Goal: Task Accomplishment & Management: Manage account settings

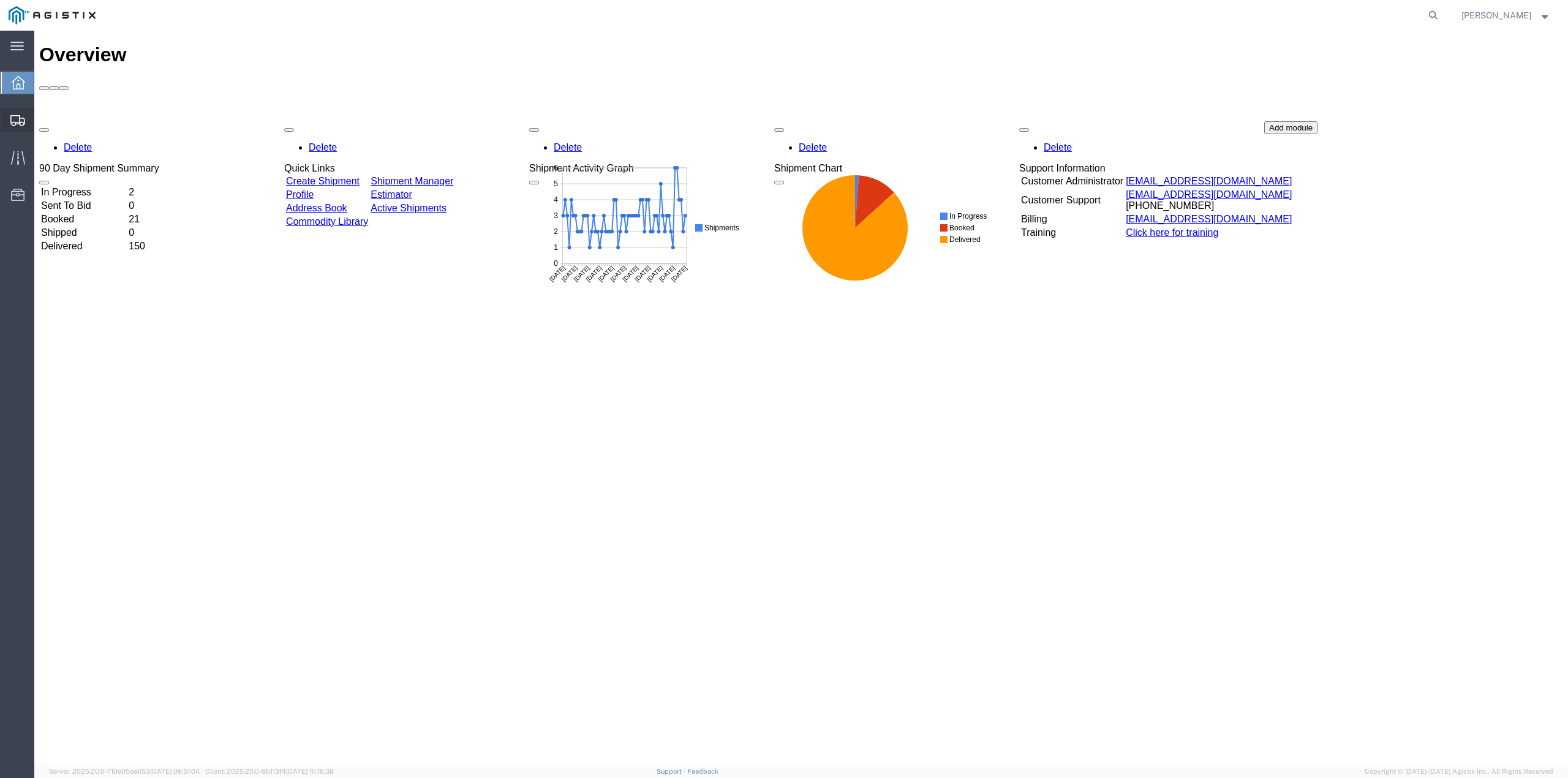
click at [0, 0] on span "Create from Template" at bounding box center [0, 0] width 0 height 0
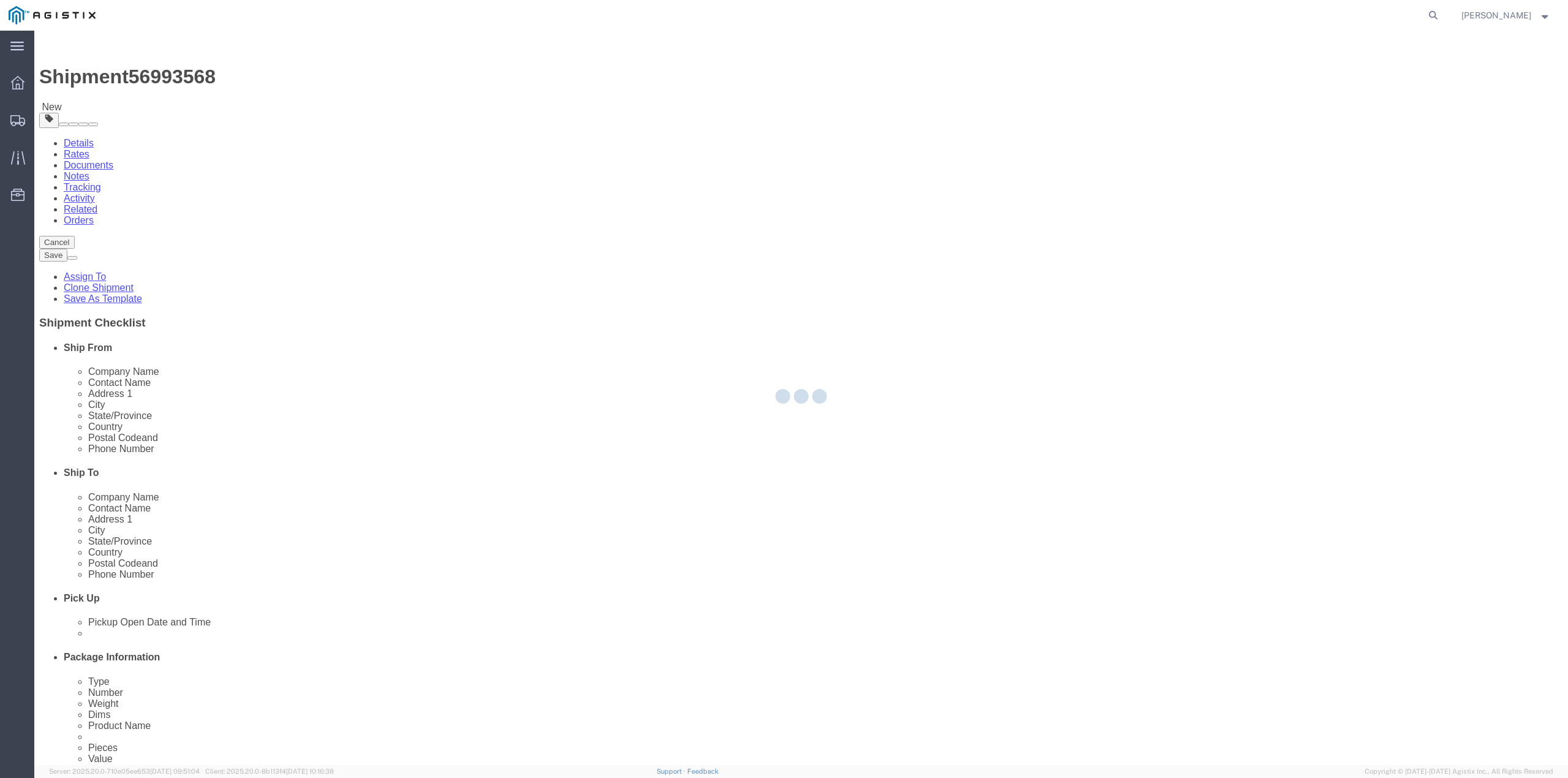
select select
select select "65511"
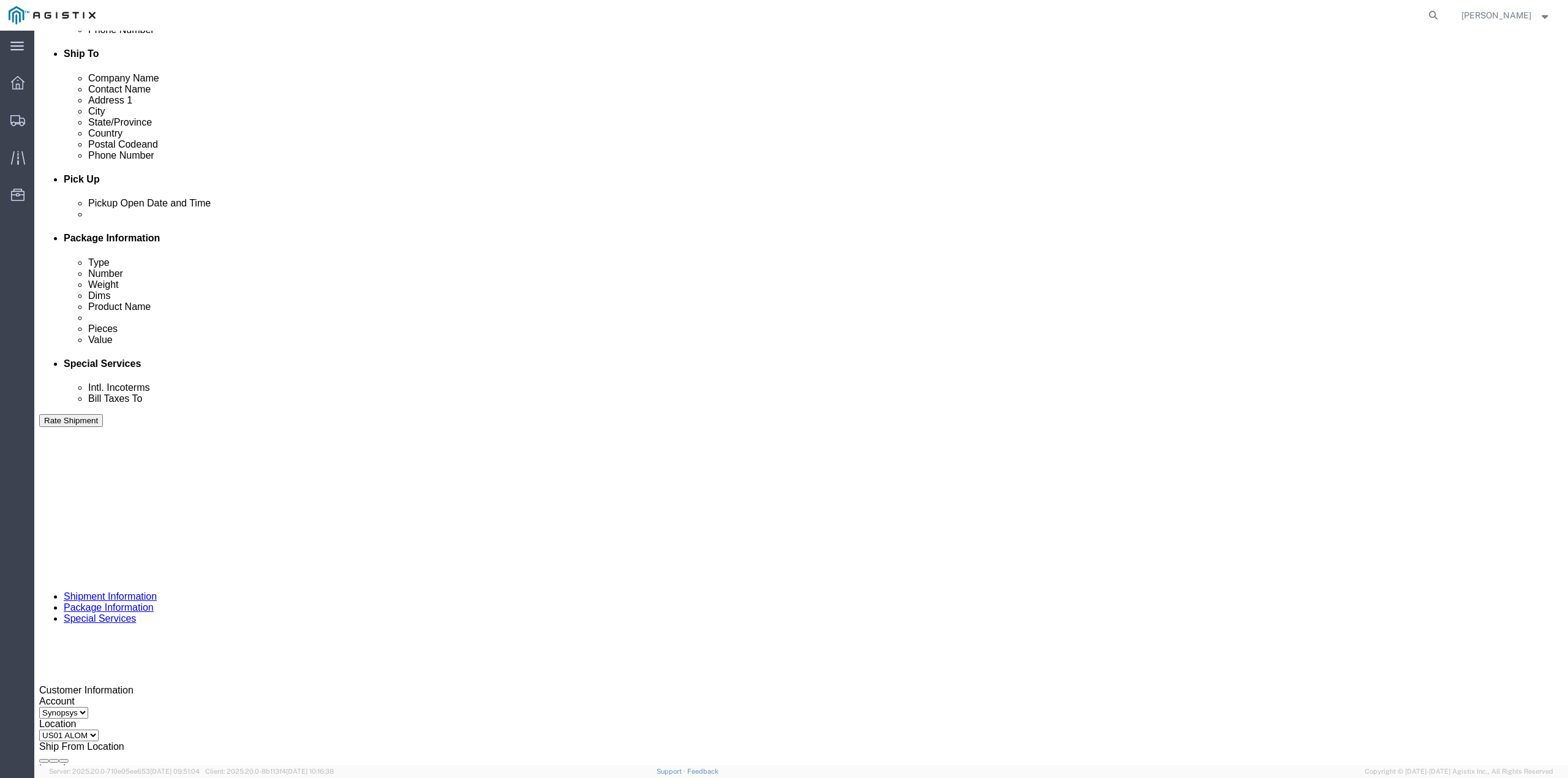
scroll to position [422, 0]
click icon
click div "[DATE] 10:55 PM"
click input "10:55 PM"
click input "11:00 PM"
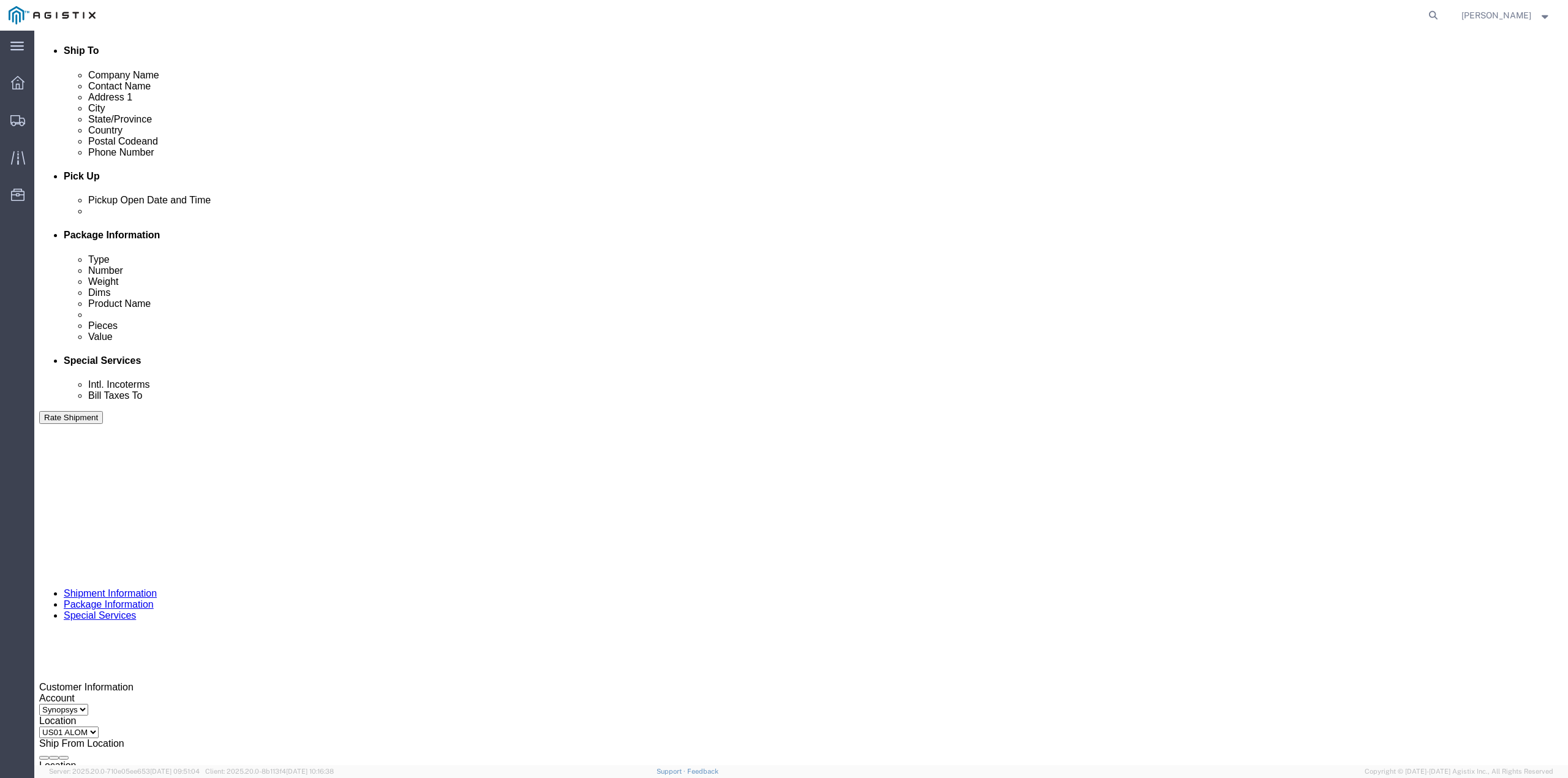
type input "11:00 AM"
click button "Apply"
click div "[DATE] 12:00 PM"
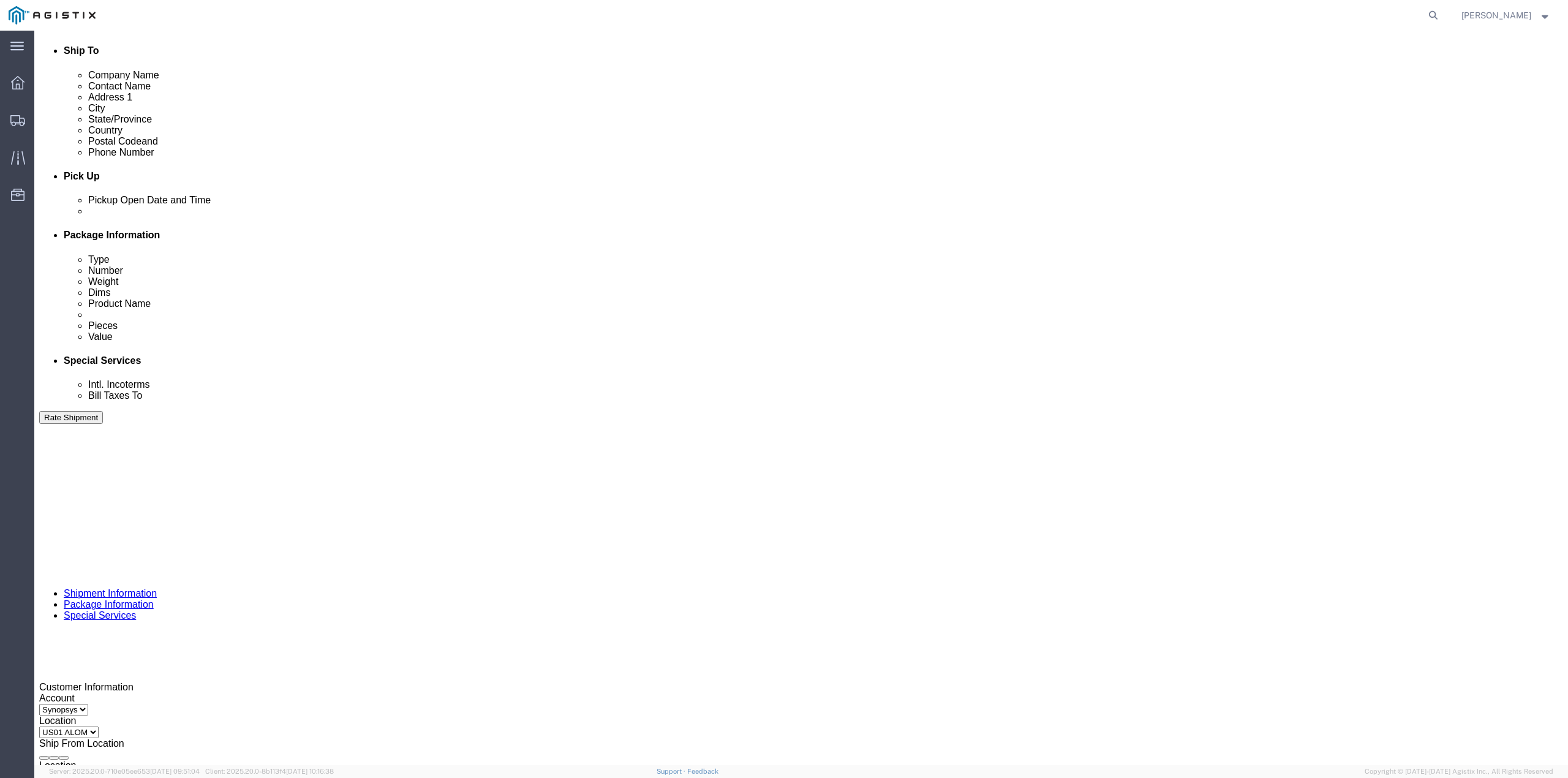
click input "11:00 PM"
type input "11:30 am"
click button "Apply"
click div
click button "Apply"
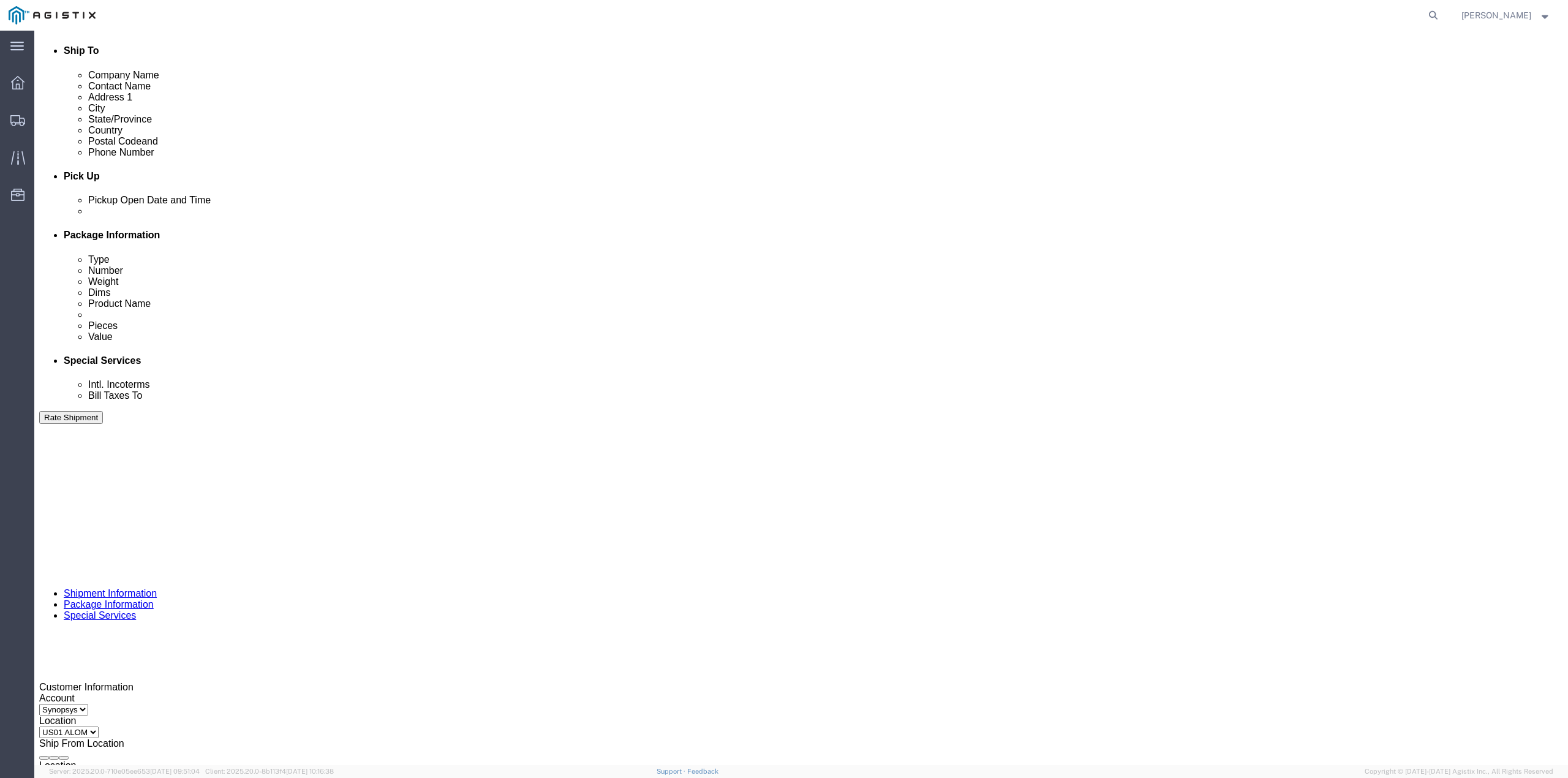
click div
type input "4:00 PM"
click button "Apply"
click icon "button"
drag, startPoint x: 689, startPoint y: 435, endPoint x: 625, endPoint y: 434, distance: 64.0
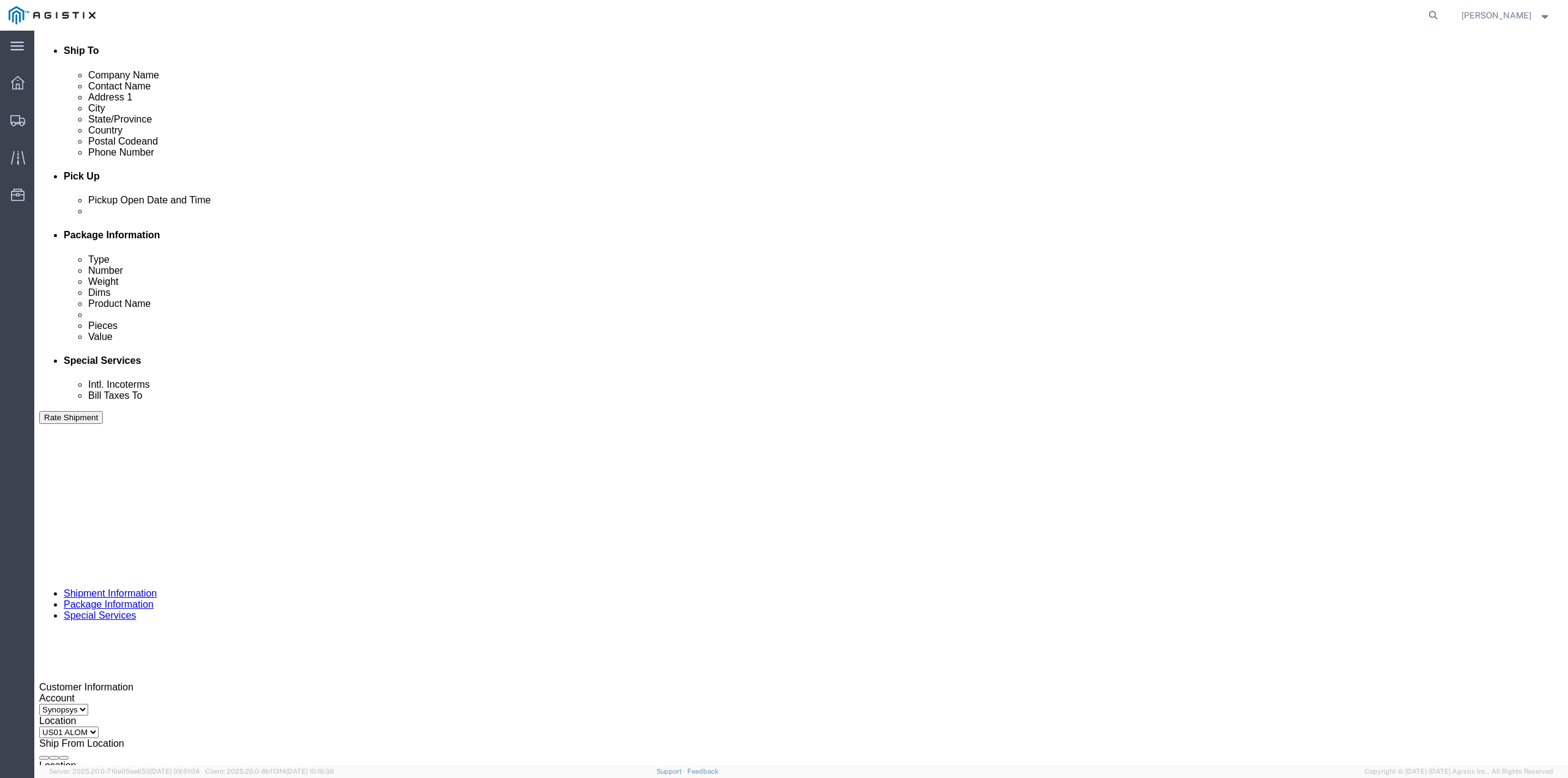
click div "Select Account Type Activity ID Airline Appointment Number ASN Batch Request # …"
paste input "RMA C004163"
drag, startPoint x: 668, startPoint y: 434, endPoint x: 630, endPoint y: 445, distance: 39.6
click div "Select Account Type Activity ID Airline Appointment Number ASN Batch Request # …"
type input "C004163"
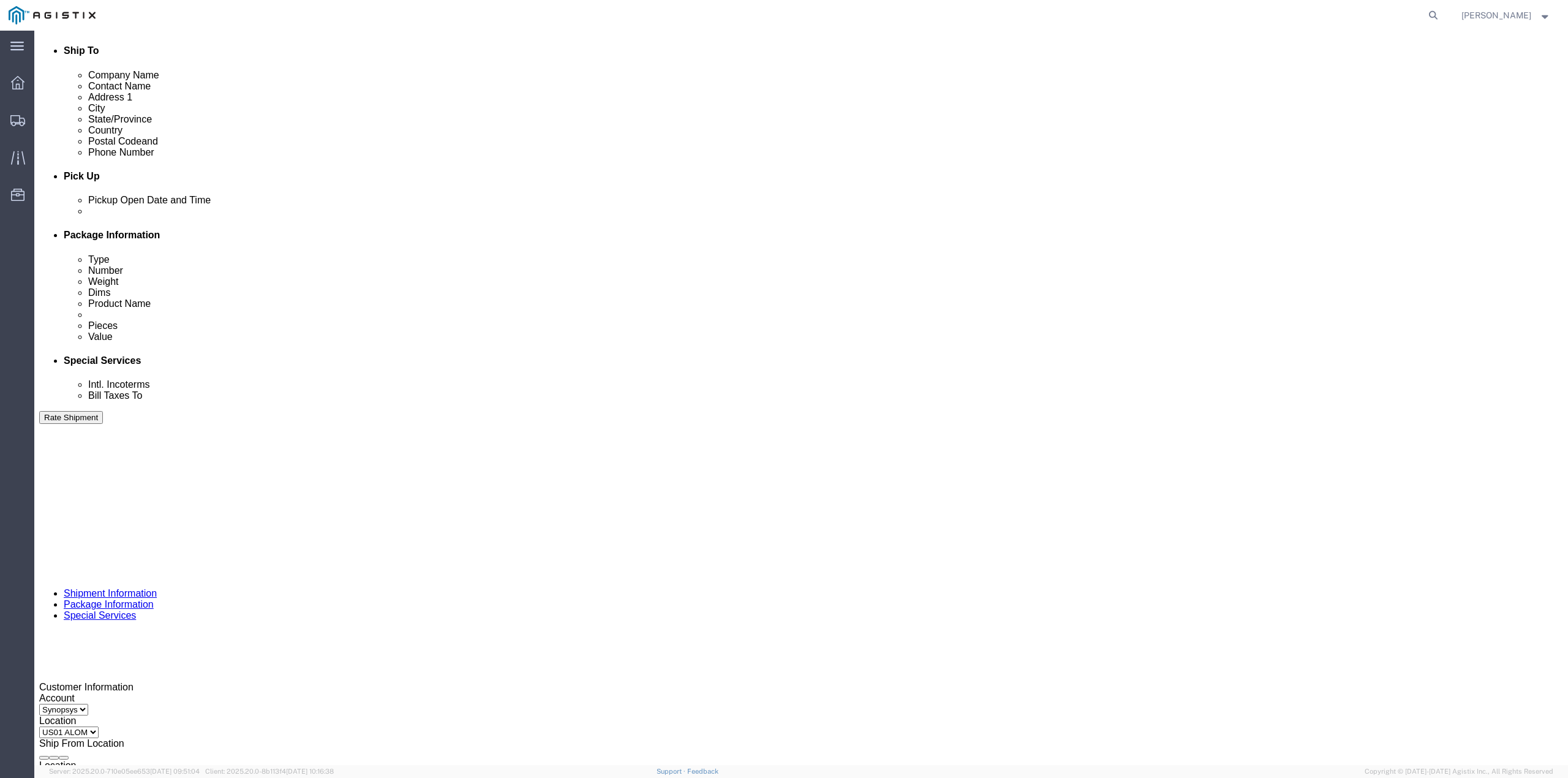
click button "Continue"
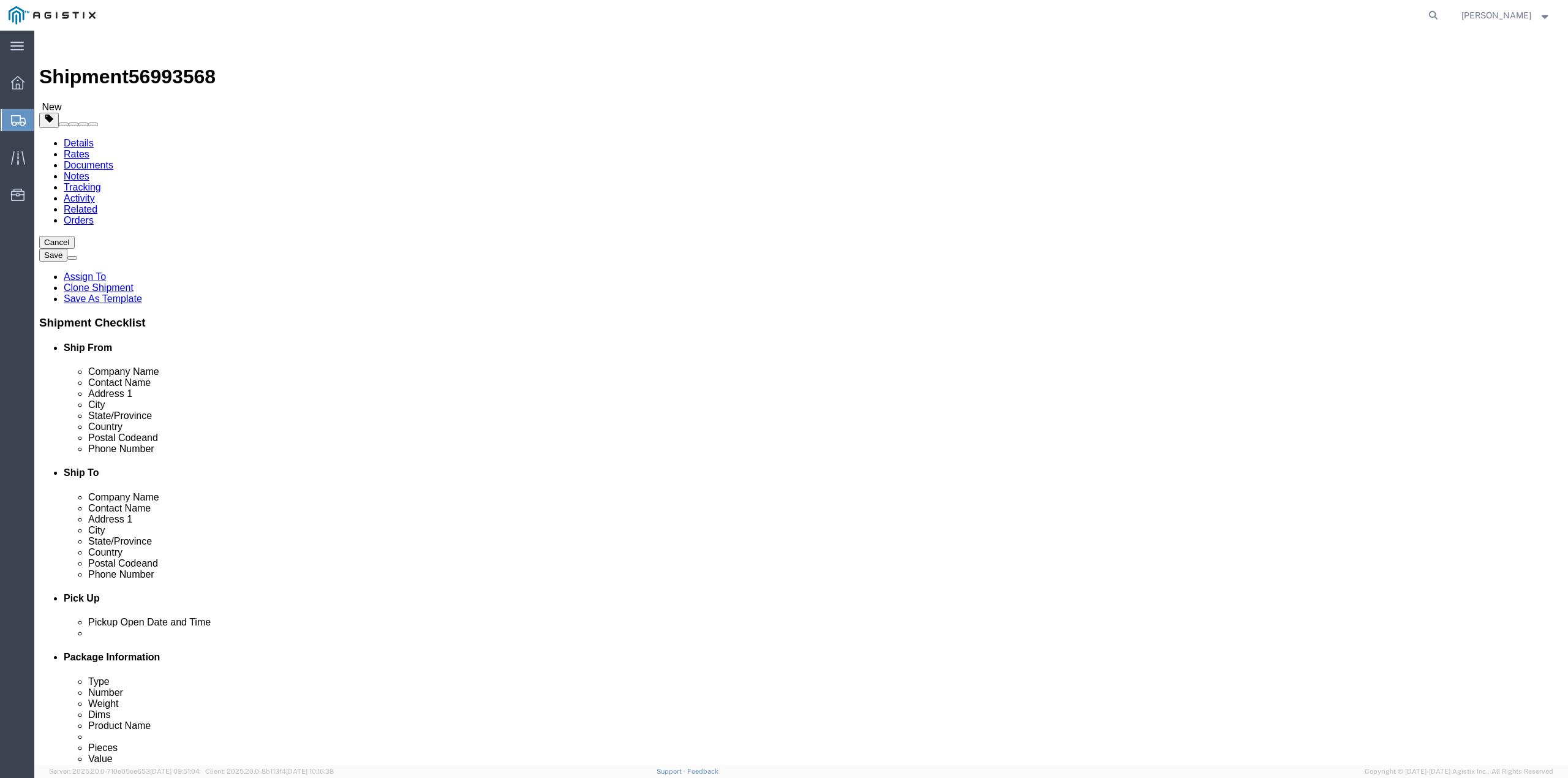
click dd "1.00 Each"
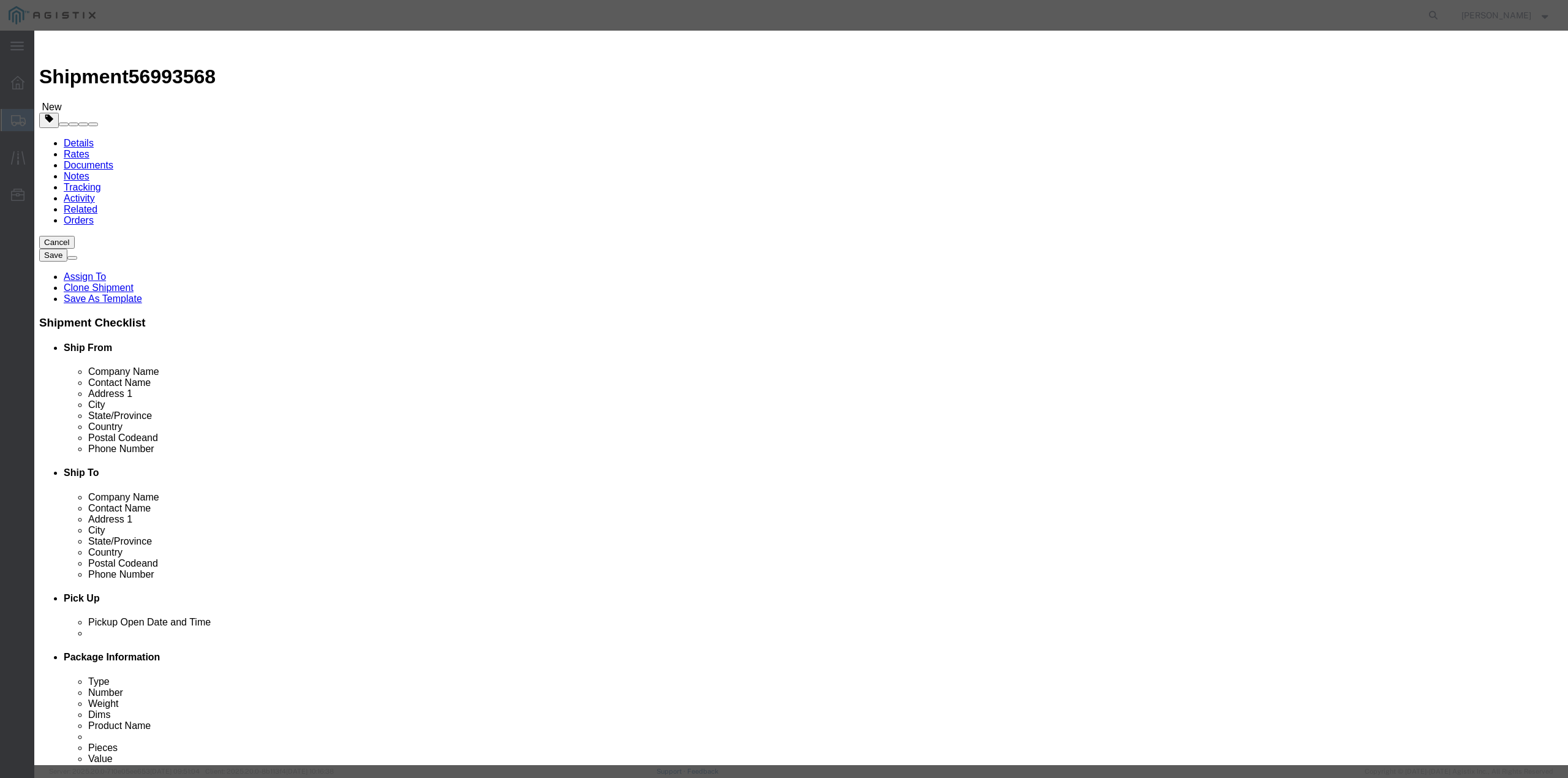
drag, startPoint x: 705, startPoint y: 294, endPoint x: 662, endPoint y: 296, distance: 43.0
click textarea "A12 DS000061 RMA S/N: C007236"
paste textarea "RMA C004163"
drag, startPoint x: 678, startPoint y: 290, endPoint x: 657, endPoint y: 293, distance: 21.2
click textarea "A12 DS000061 RMA S/N: C007236"
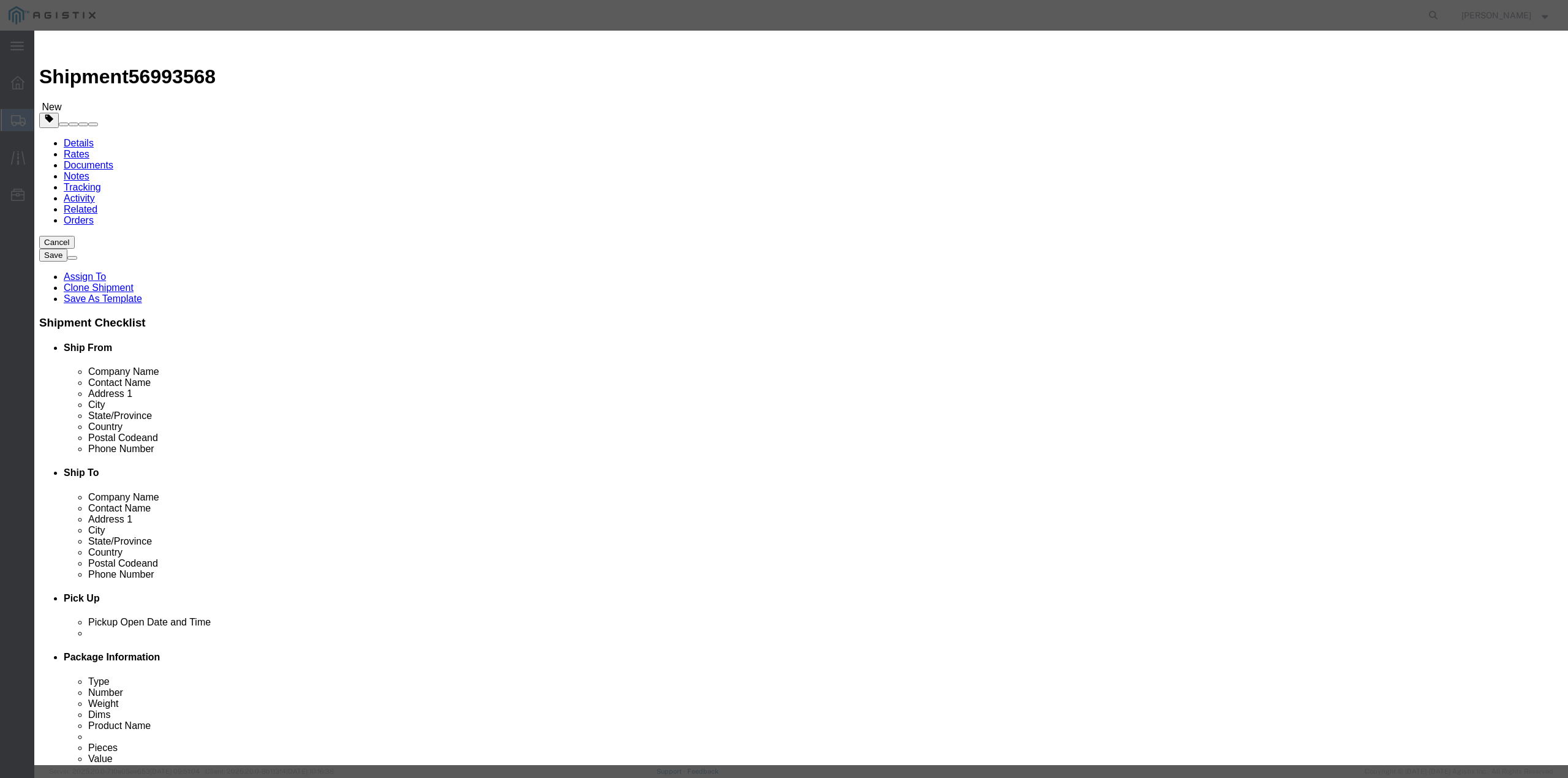
type textarea "A12 DS000061 RMA S/N: C004163"
drag, startPoint x: 936, startPoint y: 175, endPoint x: 890, endPoint y: 183, distance: 46.7
click input "C007236"
paste input "RMA C004163"
drag, startPoint x: 913, startPoint y: 176, endPoint x: 885, endPoint y: 181, distance: 28.4
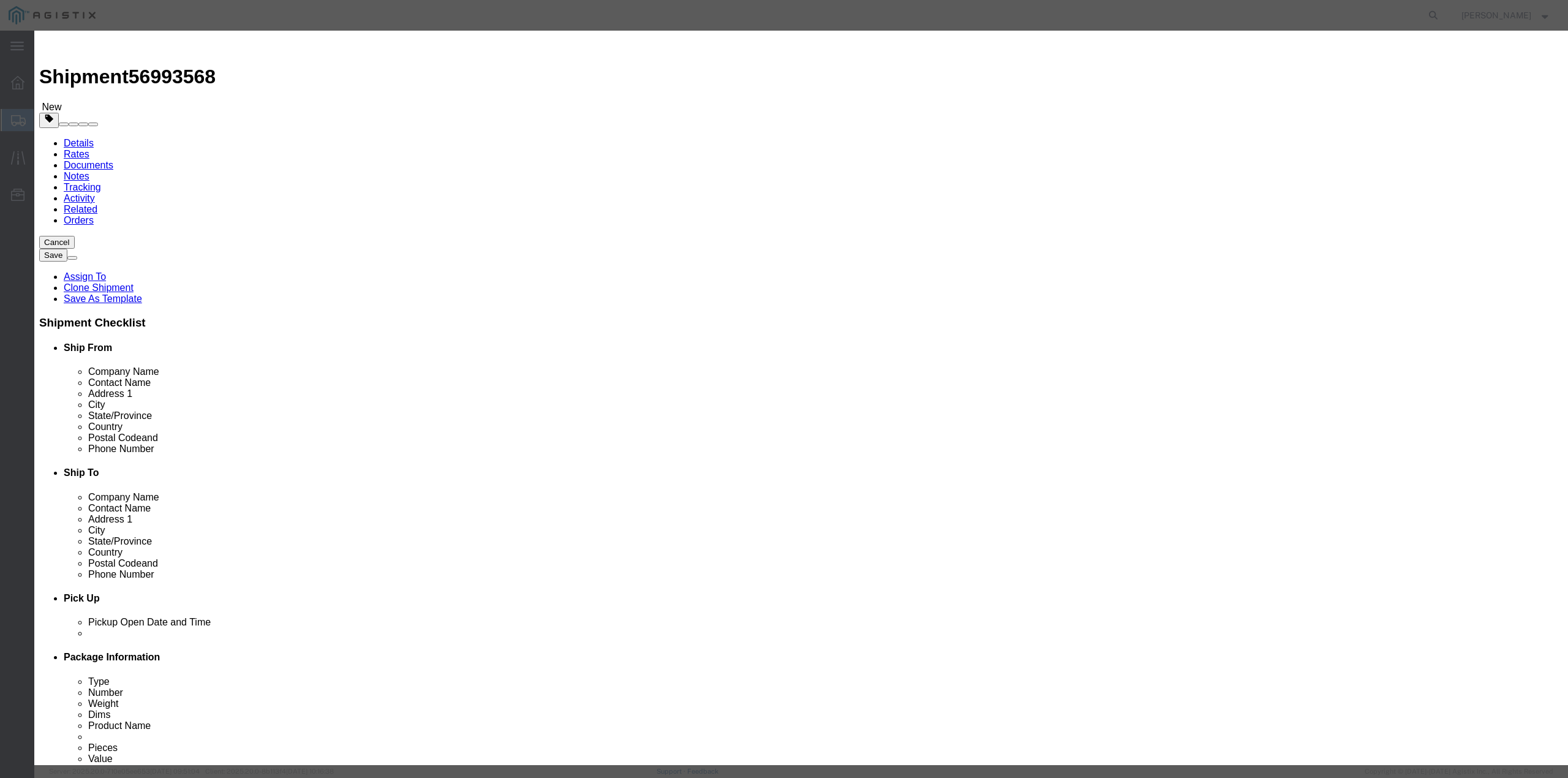
click div "RMA C004163"
type input "C004163"
click textarea "A12 DS000061 RMA"
paste textarea "RMA C004163"
click textarea "A12 DS000061 RMA"
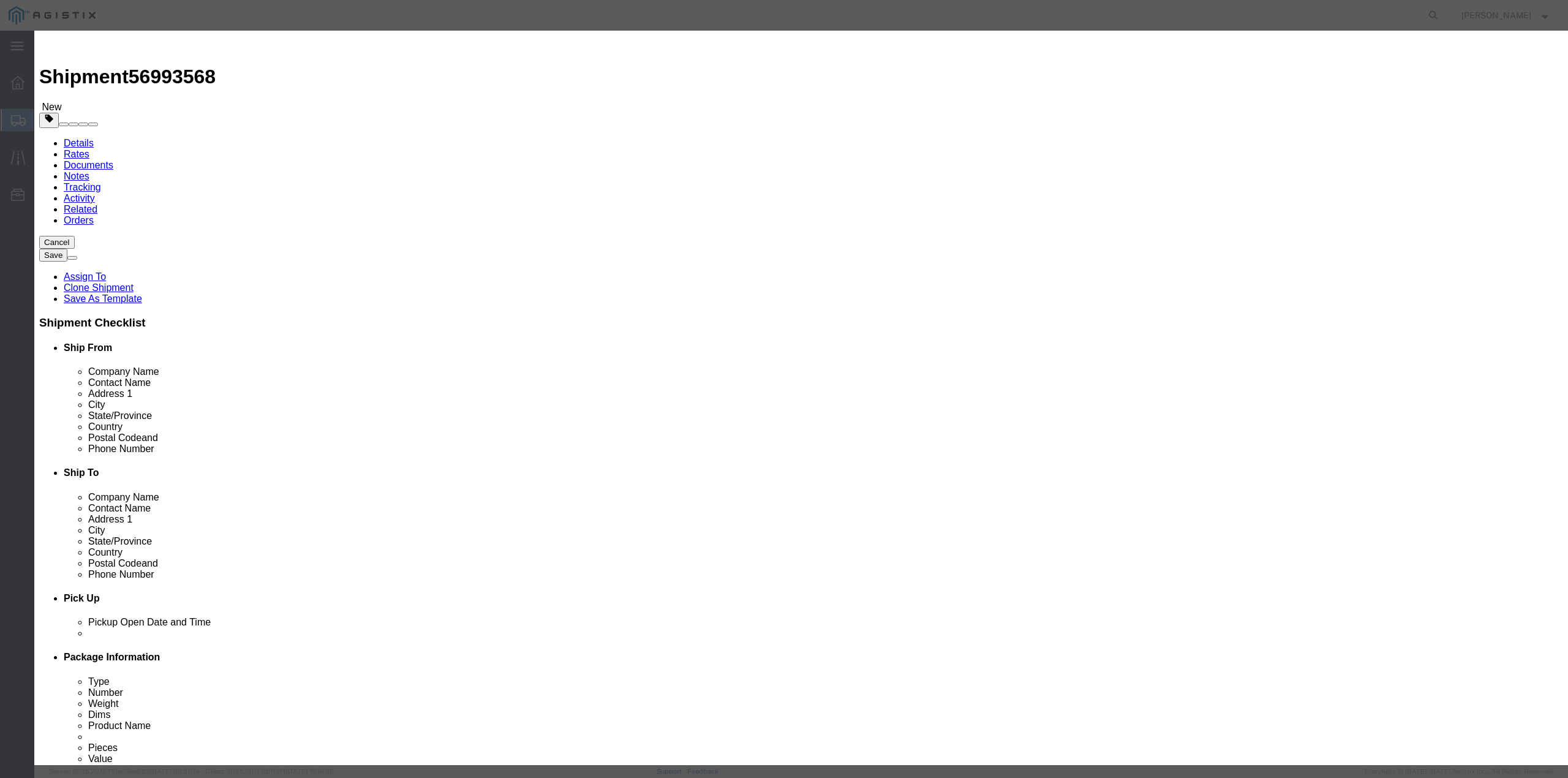
type textarea "A12 DS000061 RMA - S/N:C004163"
click button "Save & Close"
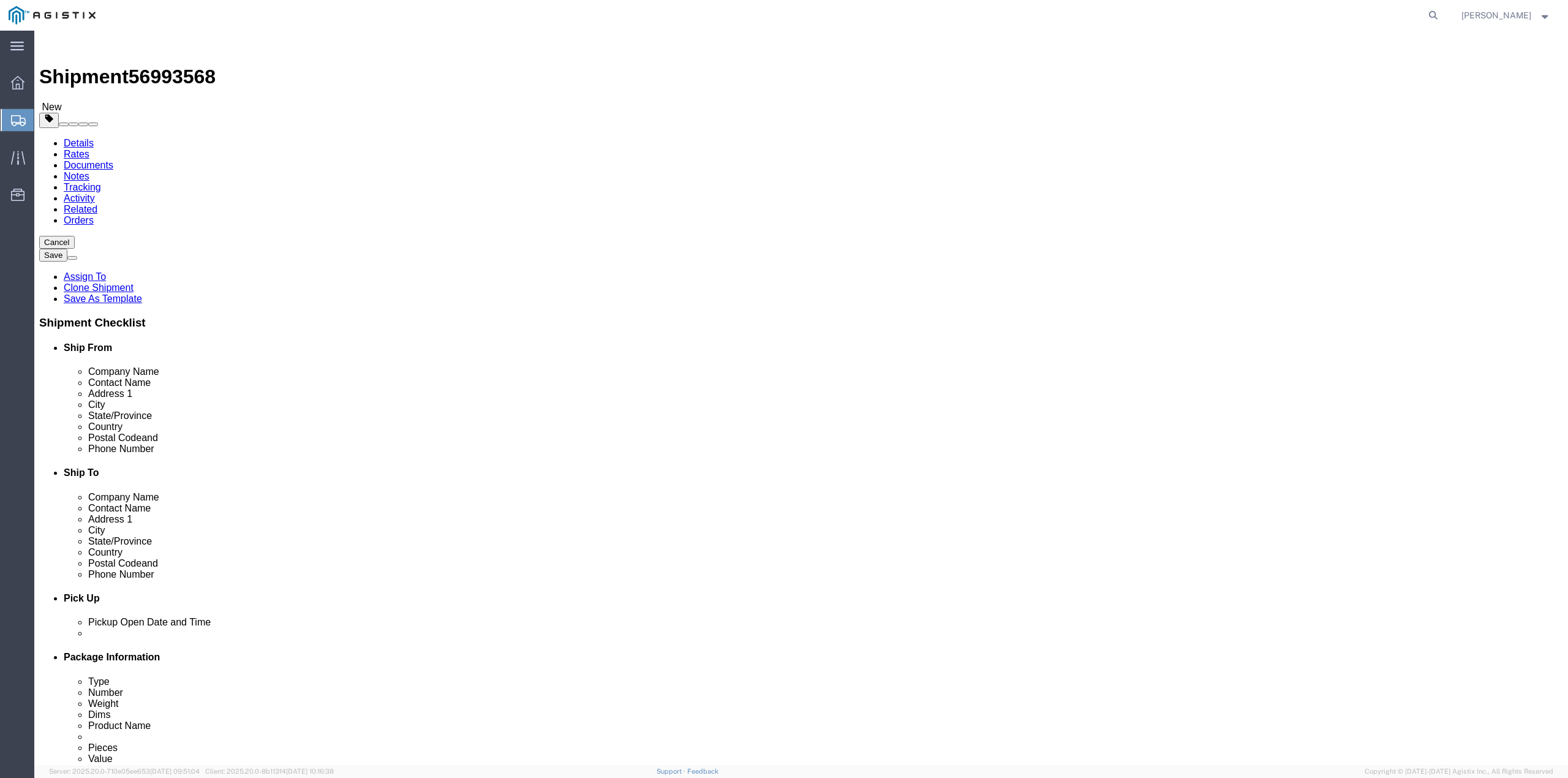
click dd "1.00 USD"
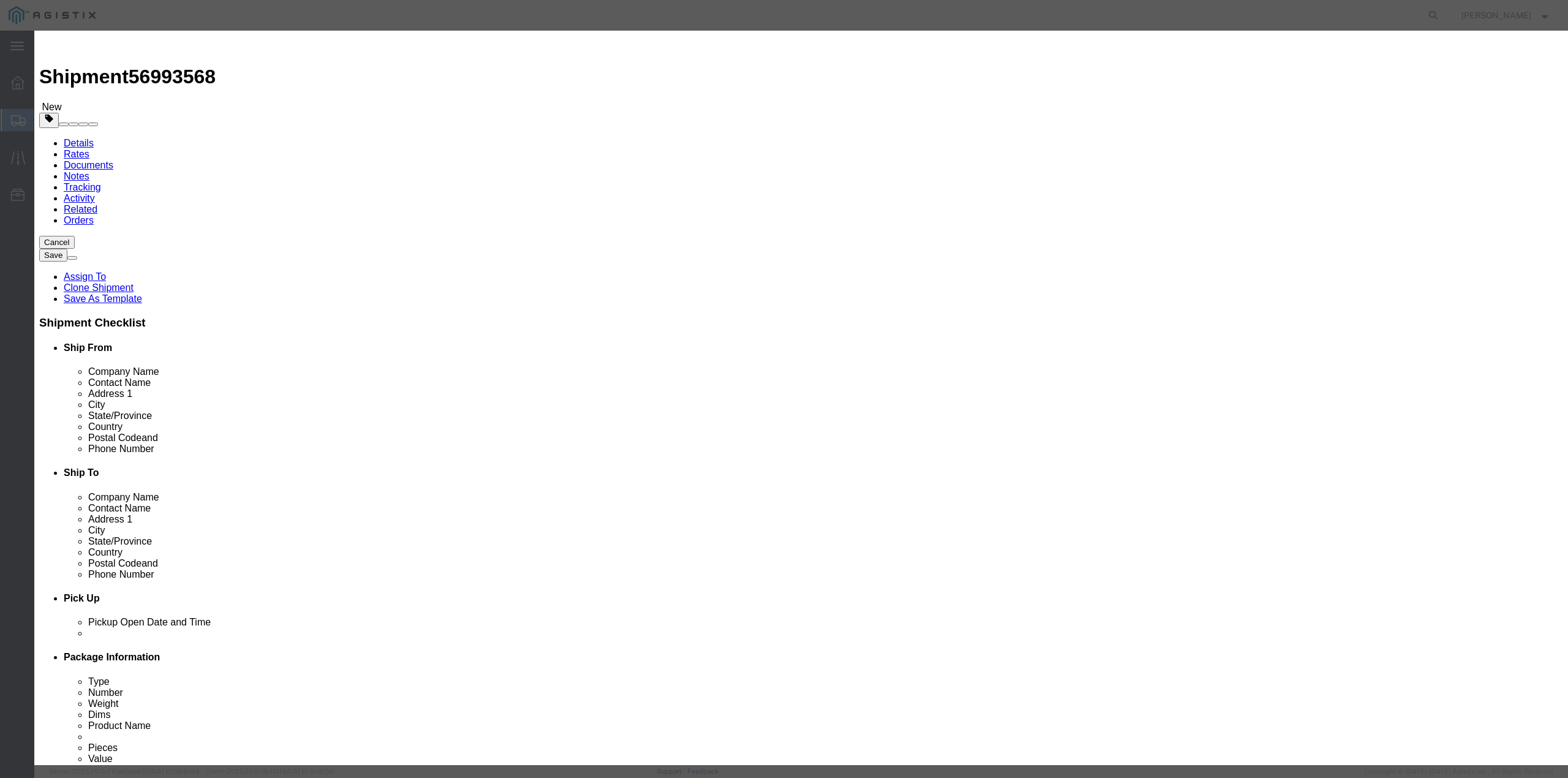
click textarea "A12 DS000061 RMA - S/N:C004163"
paste textarea "2000000841"
click textarea "A12 DS000061 RMA - S/N:C004163"
drag, startPoint x: 1040, startPoint y: 97, endPoint x: 952, endPoint y: 98, distance: 88.0
click textarea "A12 DS000061 RMA - S/N:C004163"
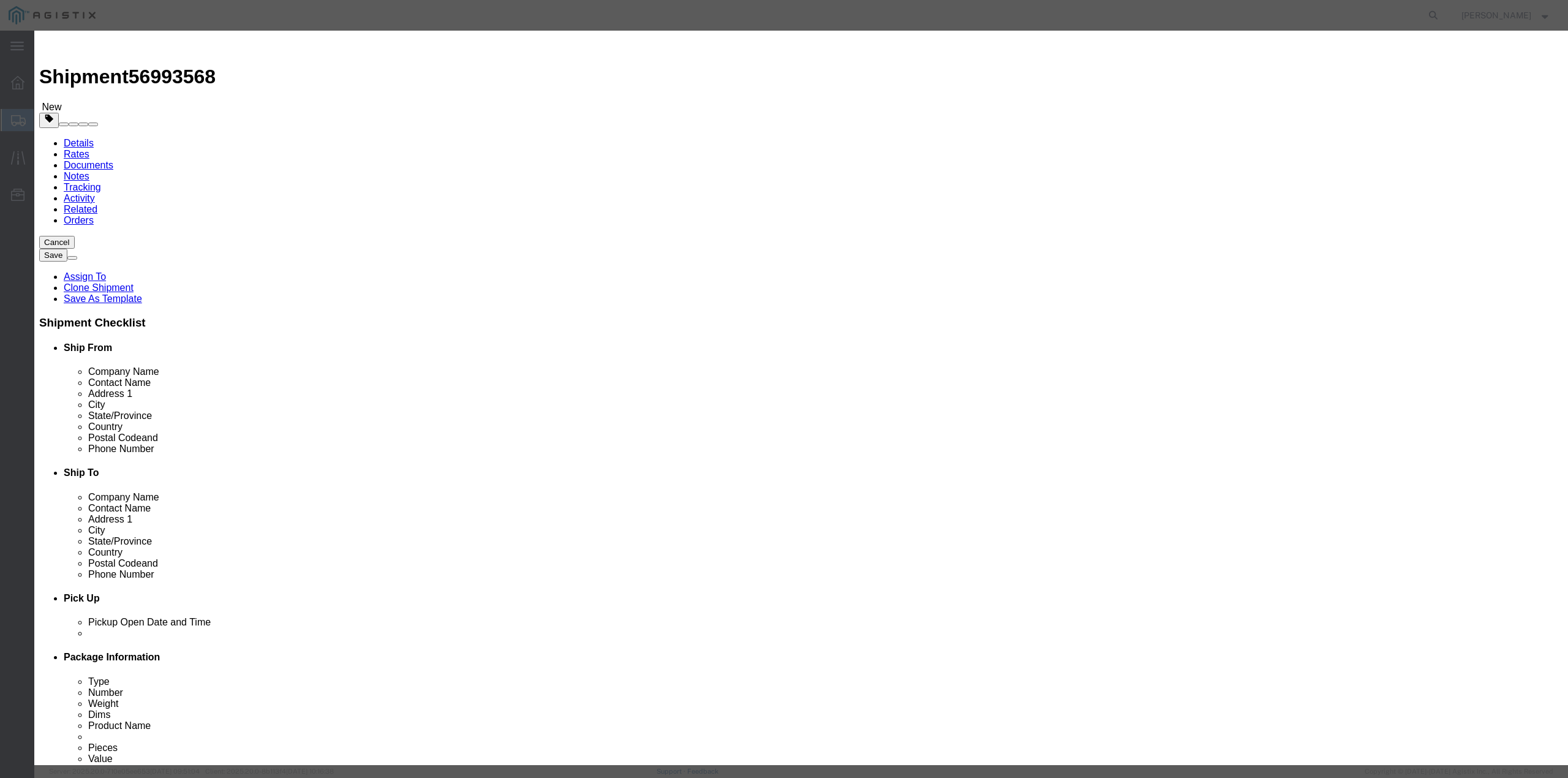
click textarea "A12 DS000061 RMA - S/N:C004163"
type textarea "A12 DS000061 RMA - S/N:C004163, PO# 2000000841"
click button "Save & Close"
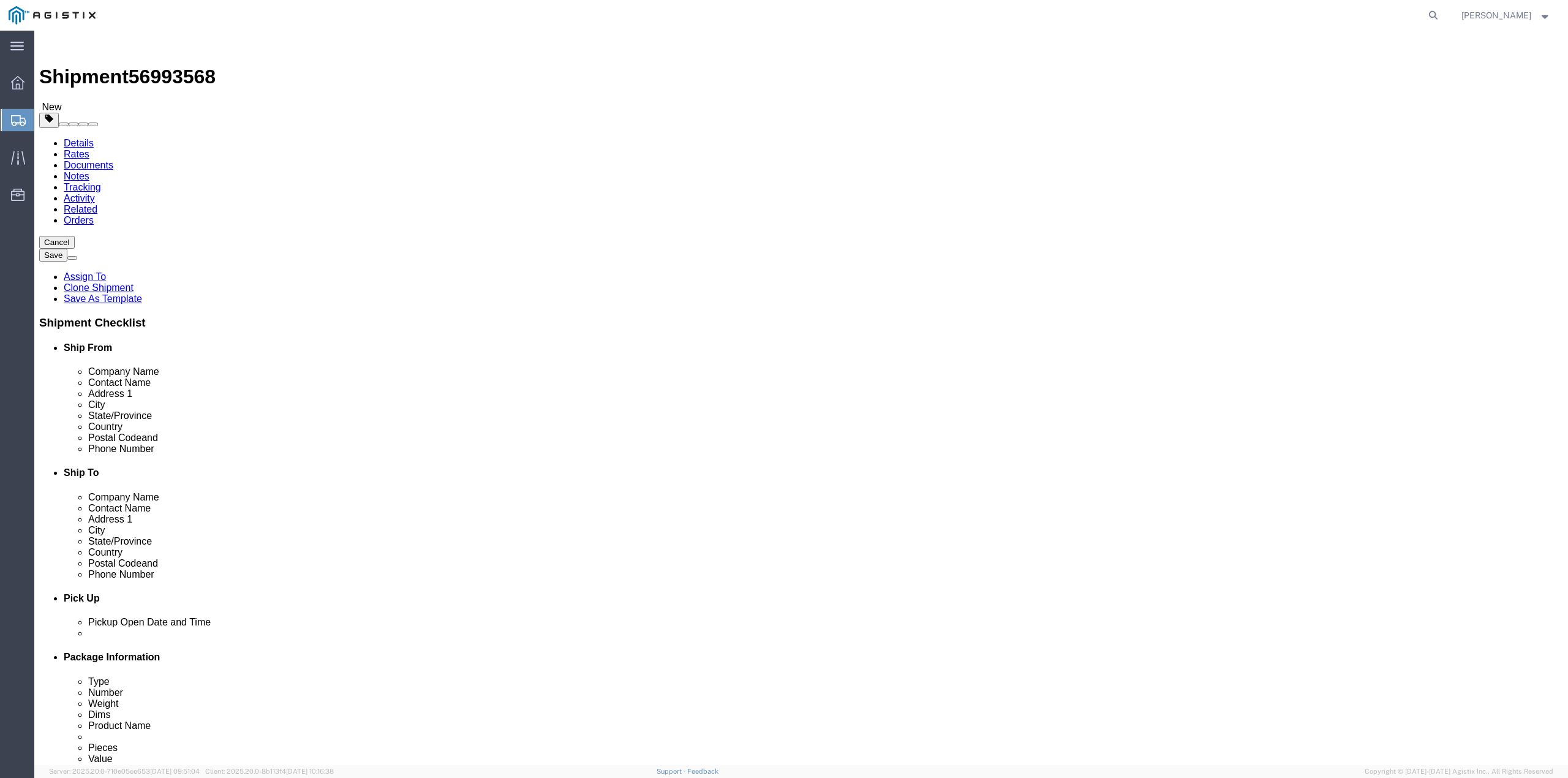
click button "Rate Shipment"
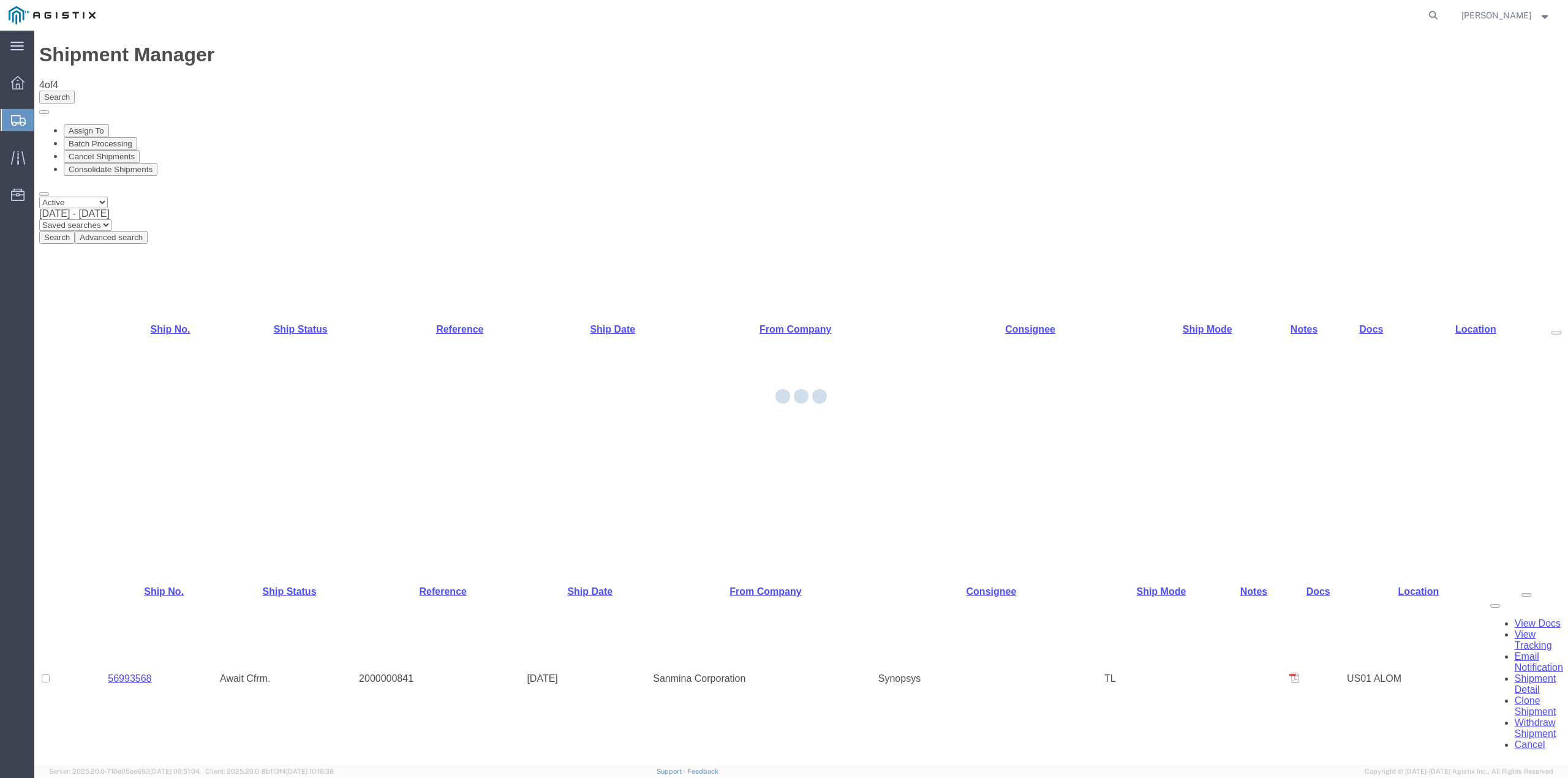
select select "65511"
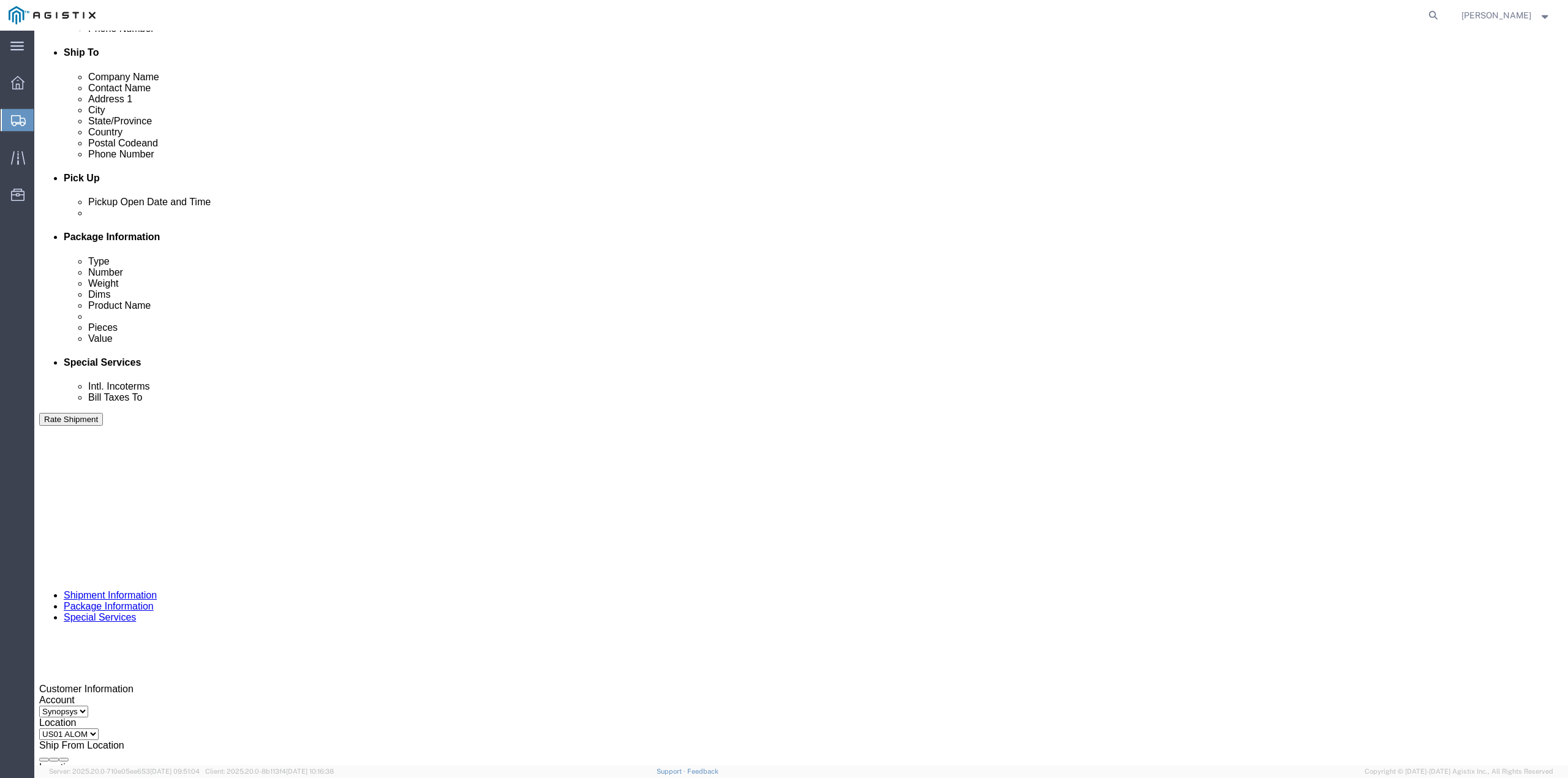
scroll to position [422, 0]
click button "Cancel"
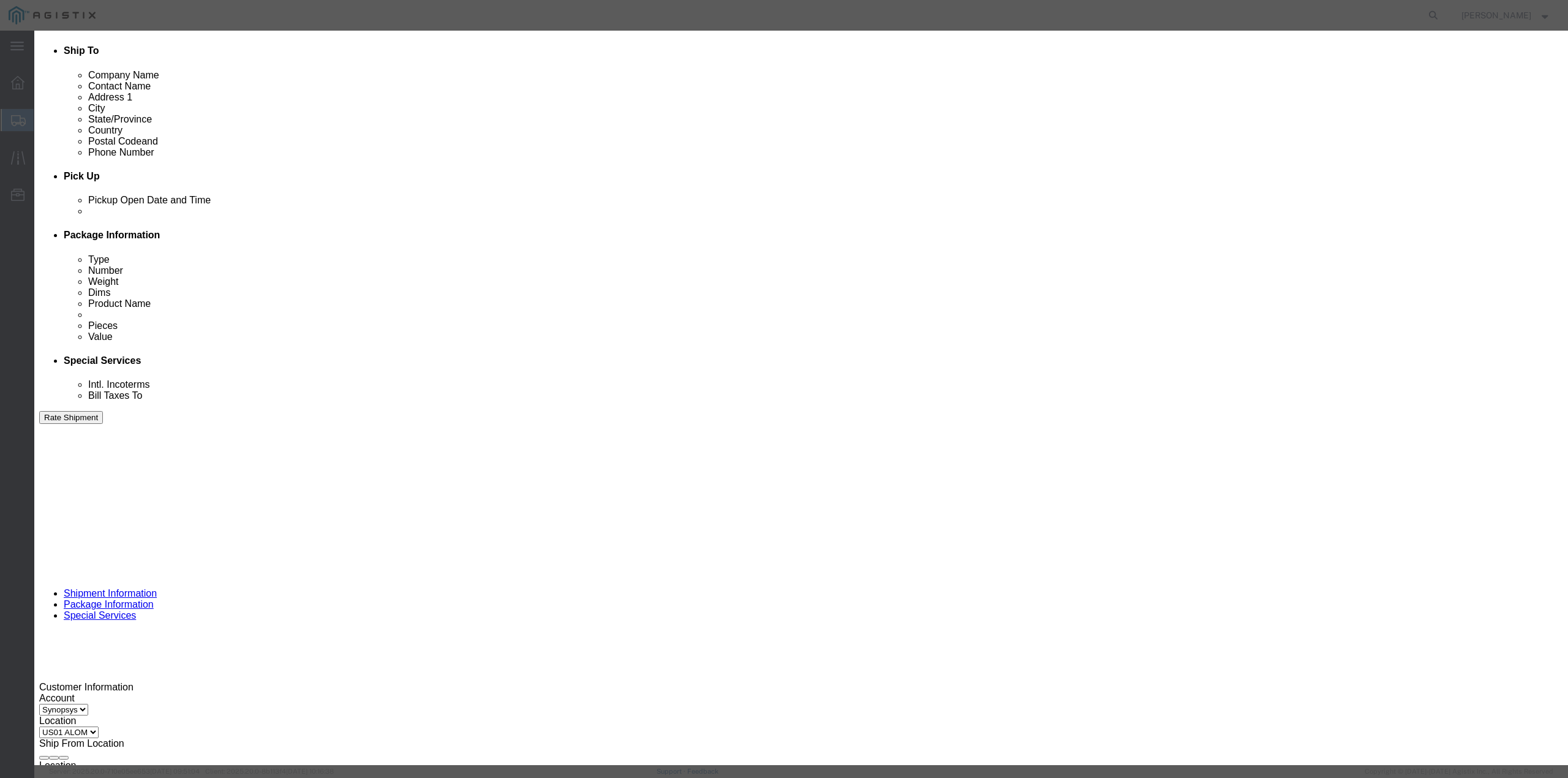
click button "Yes"
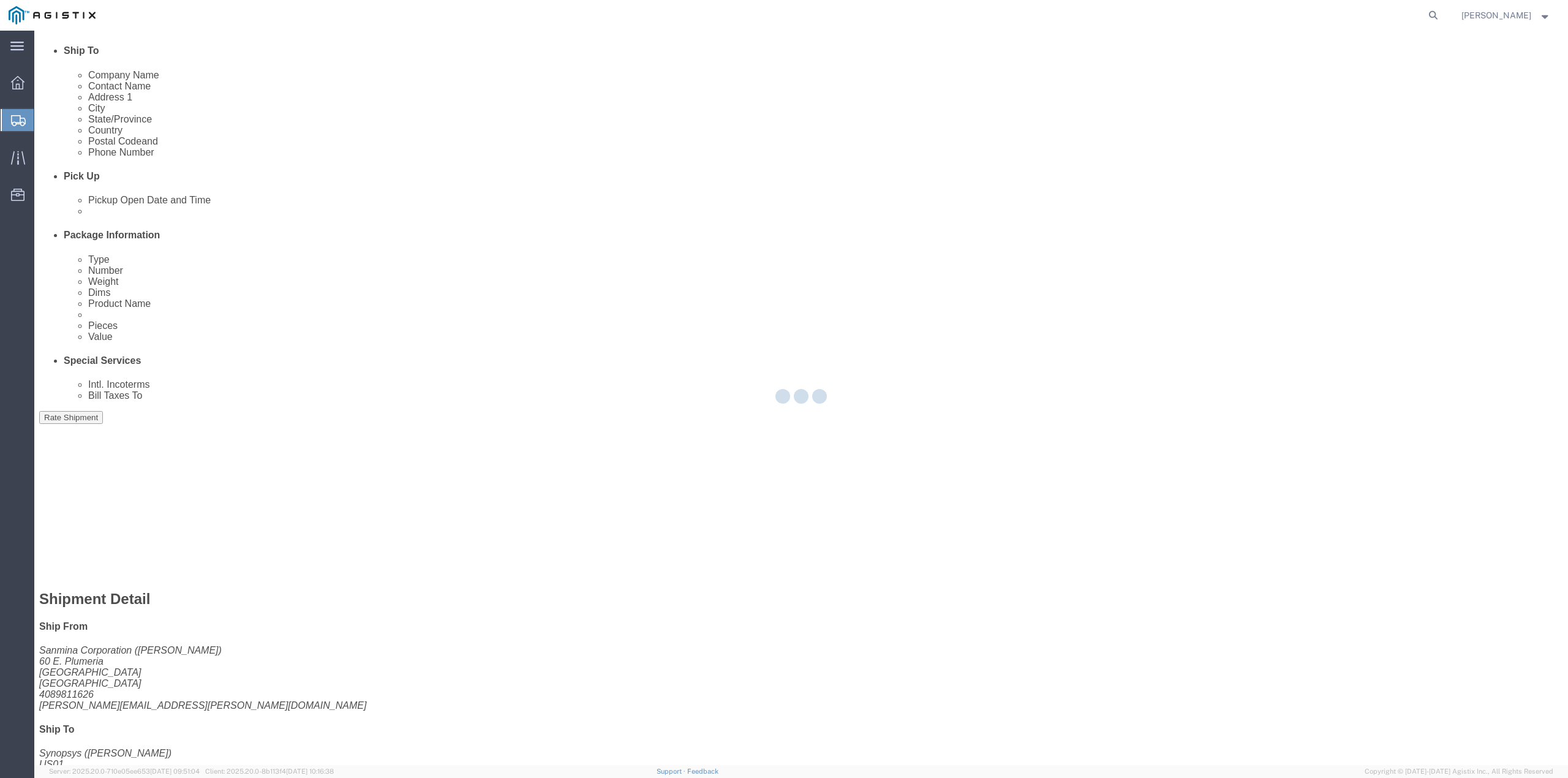
scroll to position [189, 0]
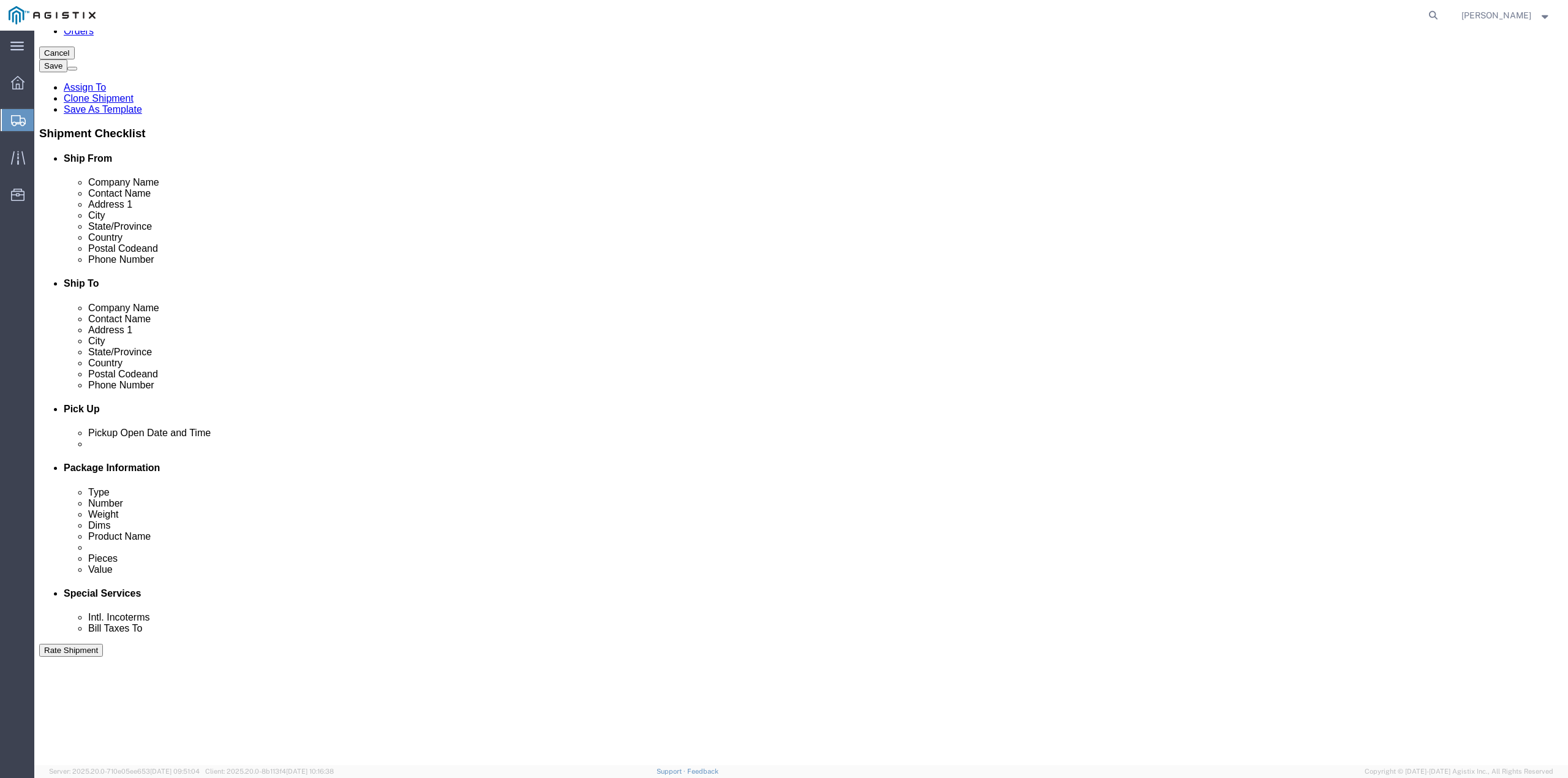
click div
click at [0, 0] on span "Shipment Manager" at bounding box center [0, 0] width 0 height 0
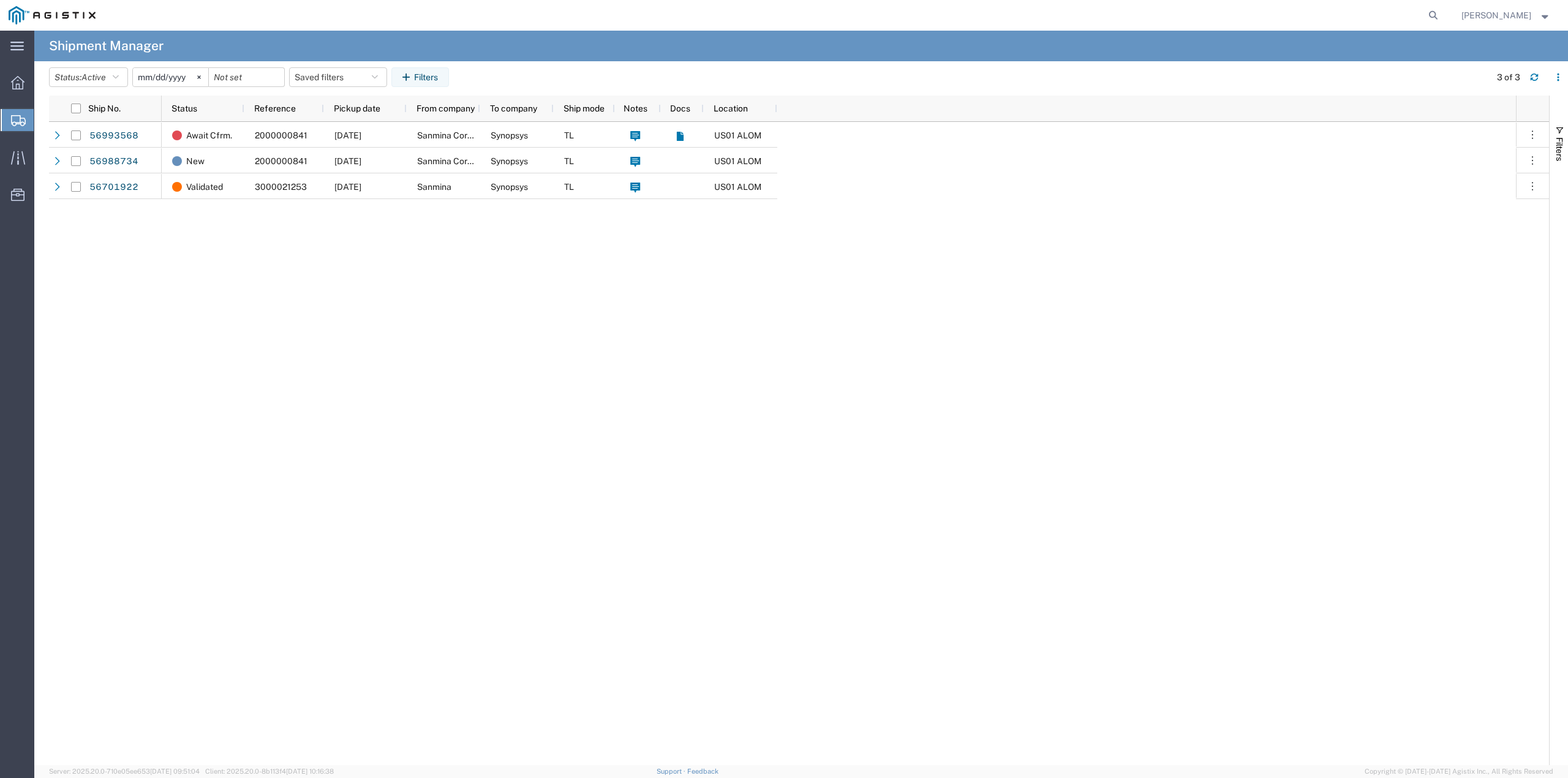
click at [199, 260] on div "Await Cfrm. 2000000841 [DATE] Sanmina Corporation Synopsys TL US01 ALOM New 200…" at bounding box center [839, 443] width 1355 height 643
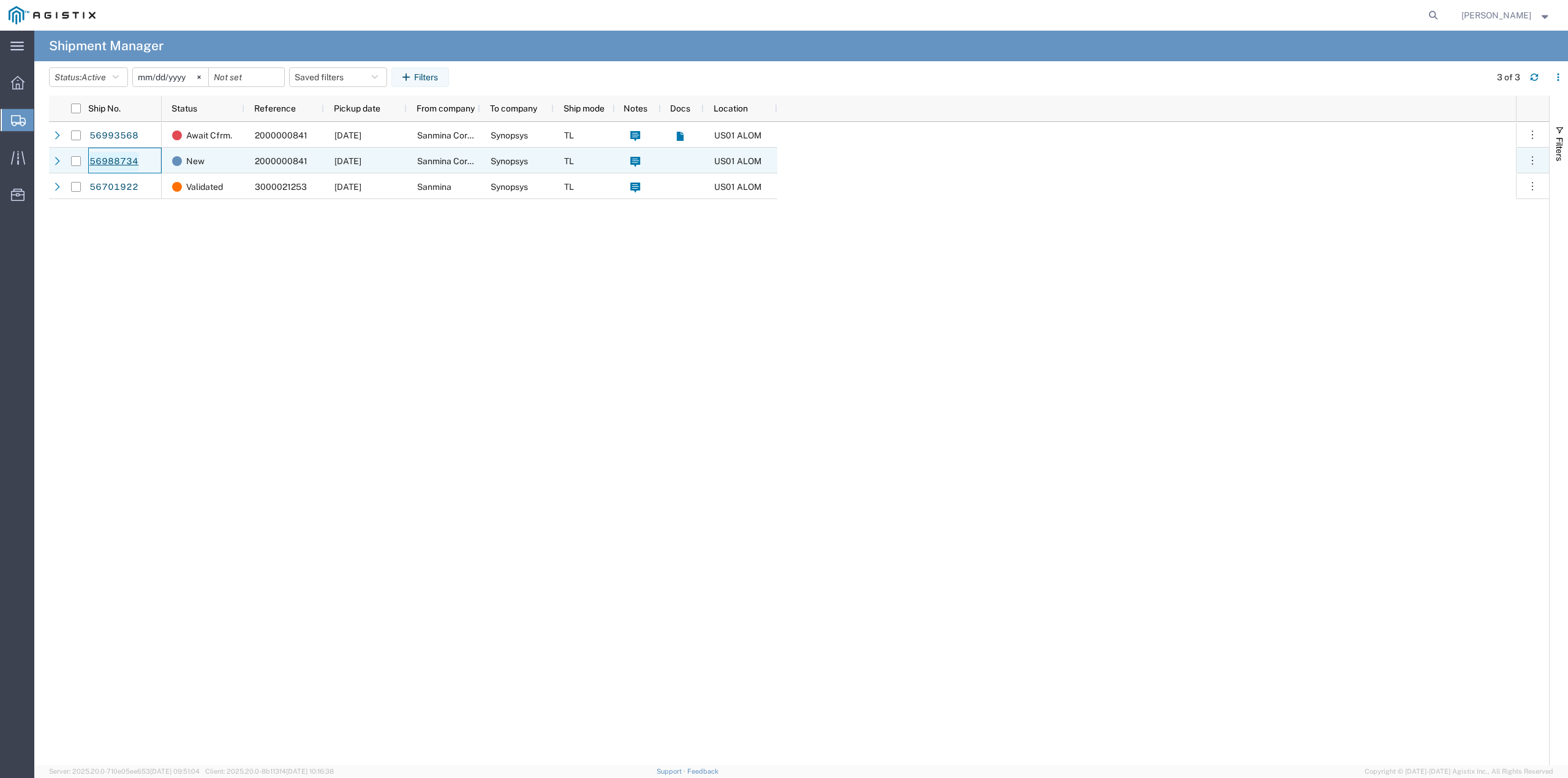
click at [119, 163] on link "56988734" at bounding box center [114, 162] width 50 height 20
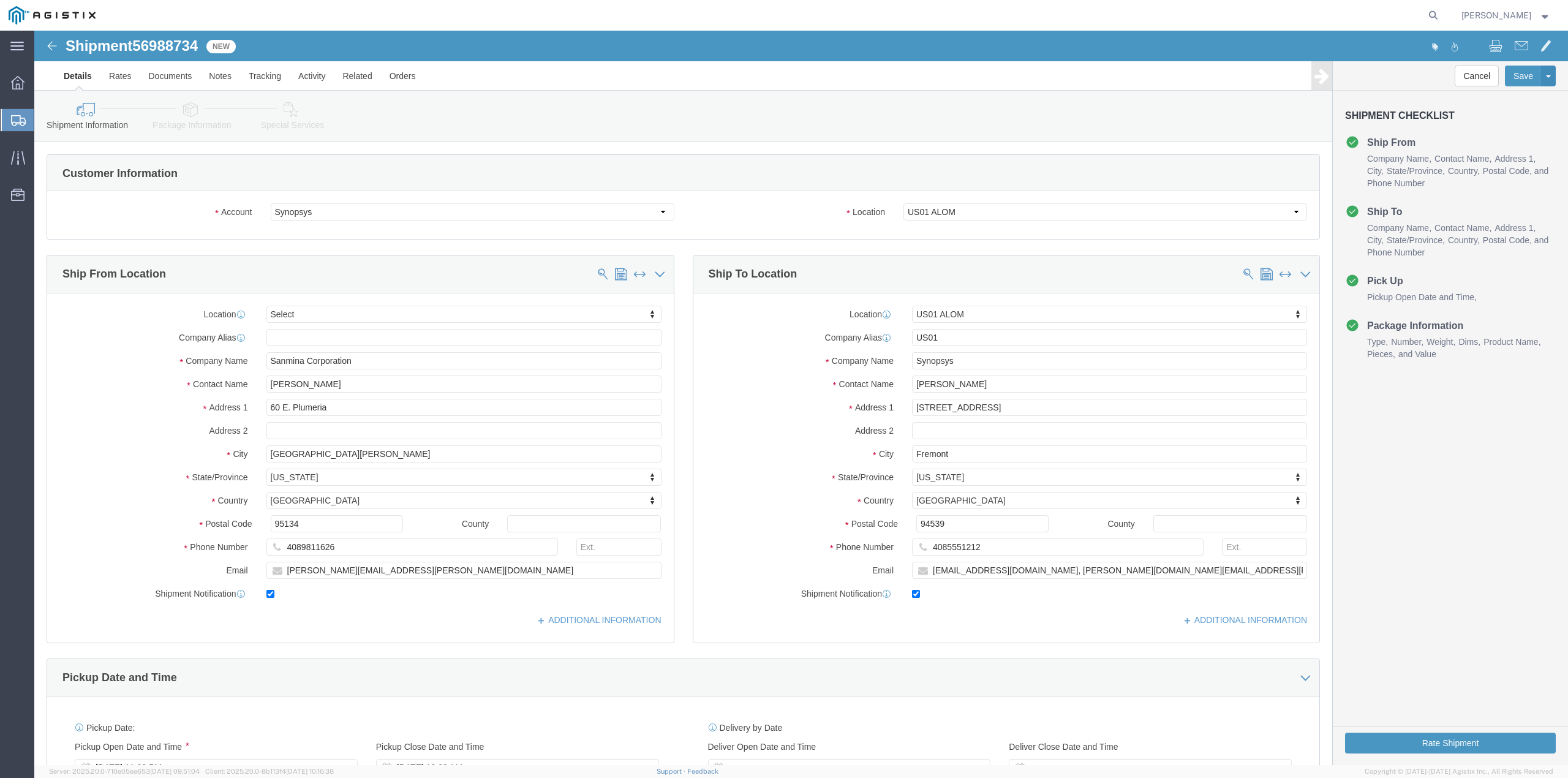
select select
select select "65511"
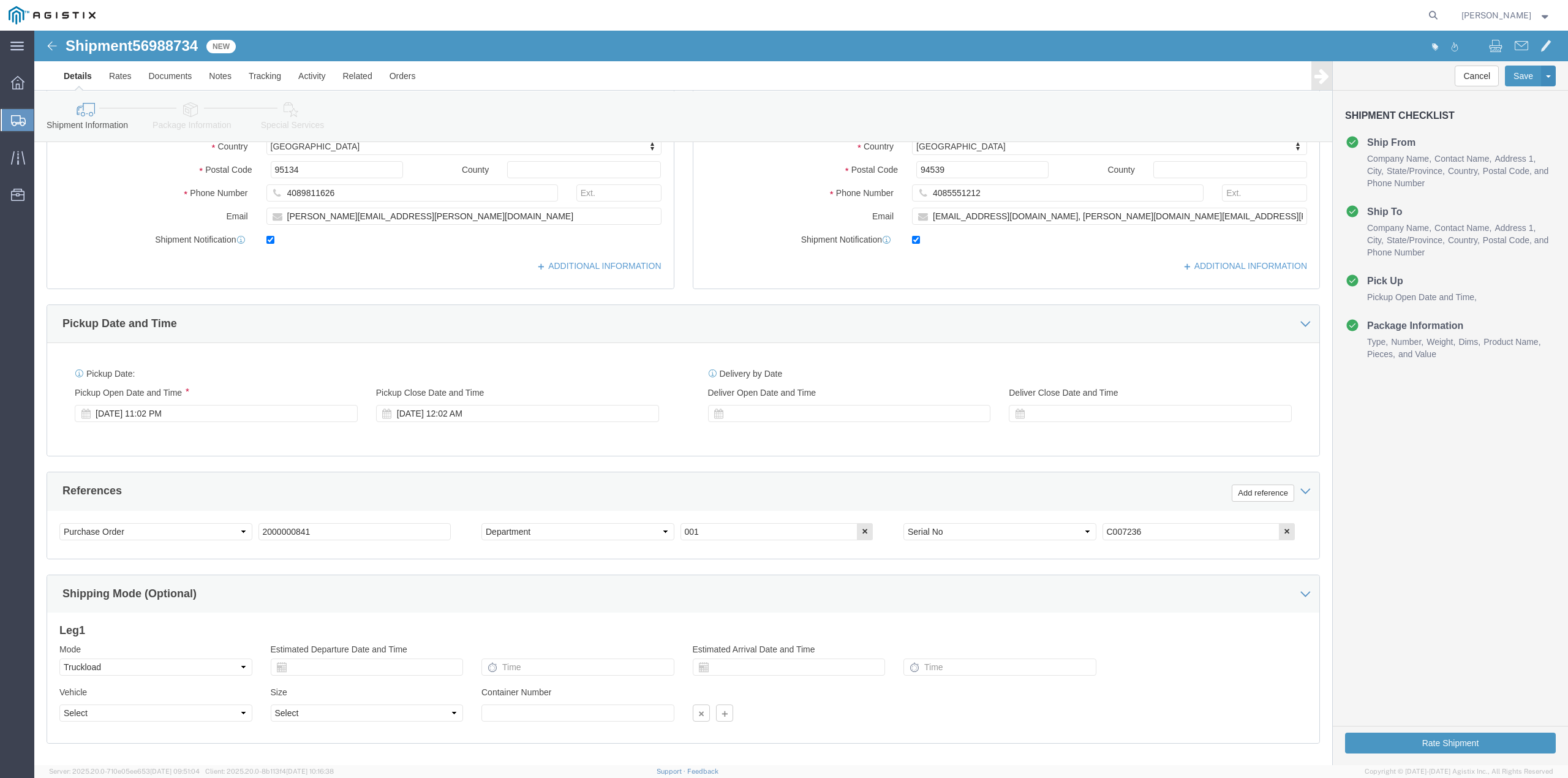
scroll to position [422, 0]
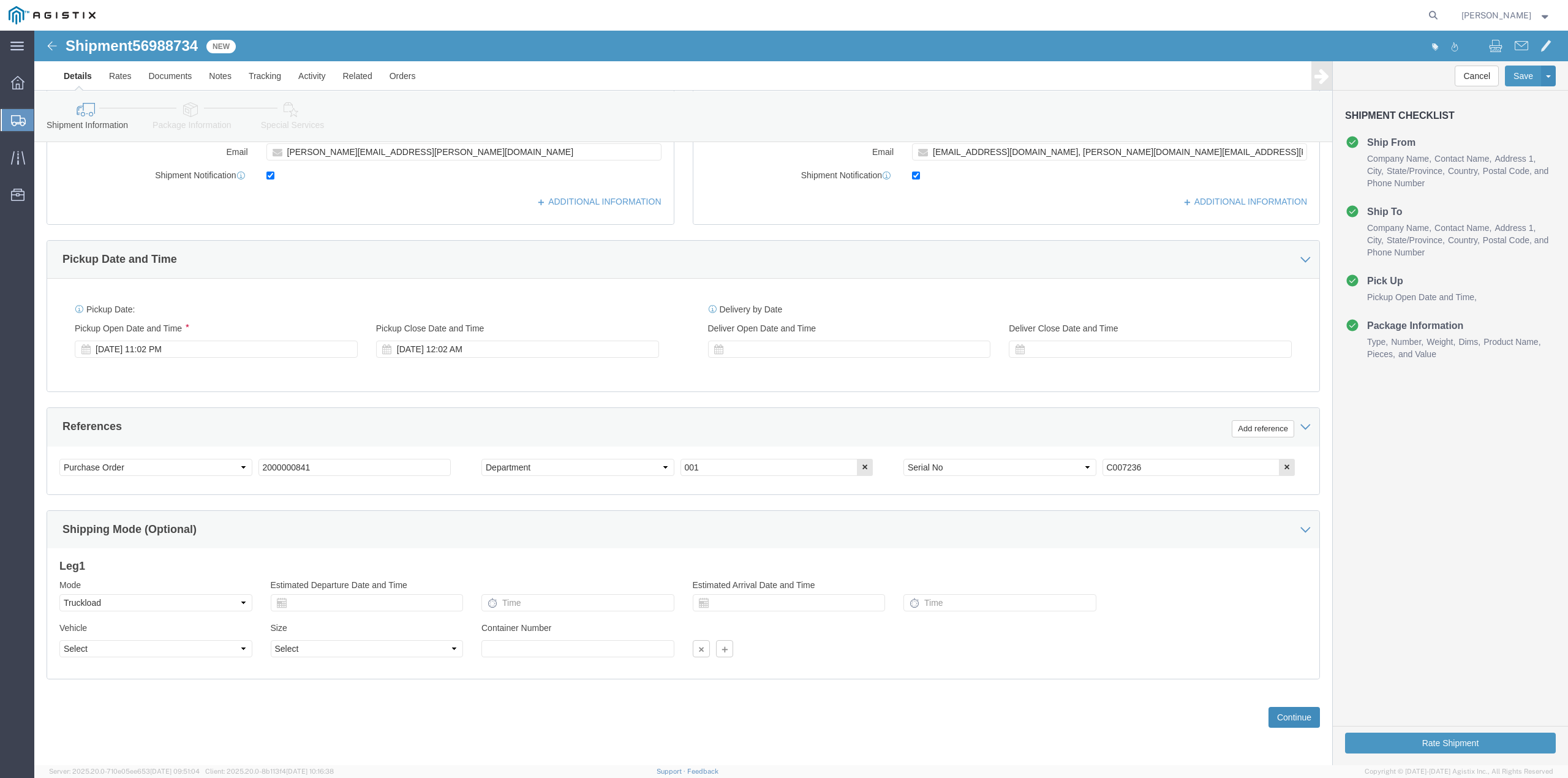
click button "Continue"
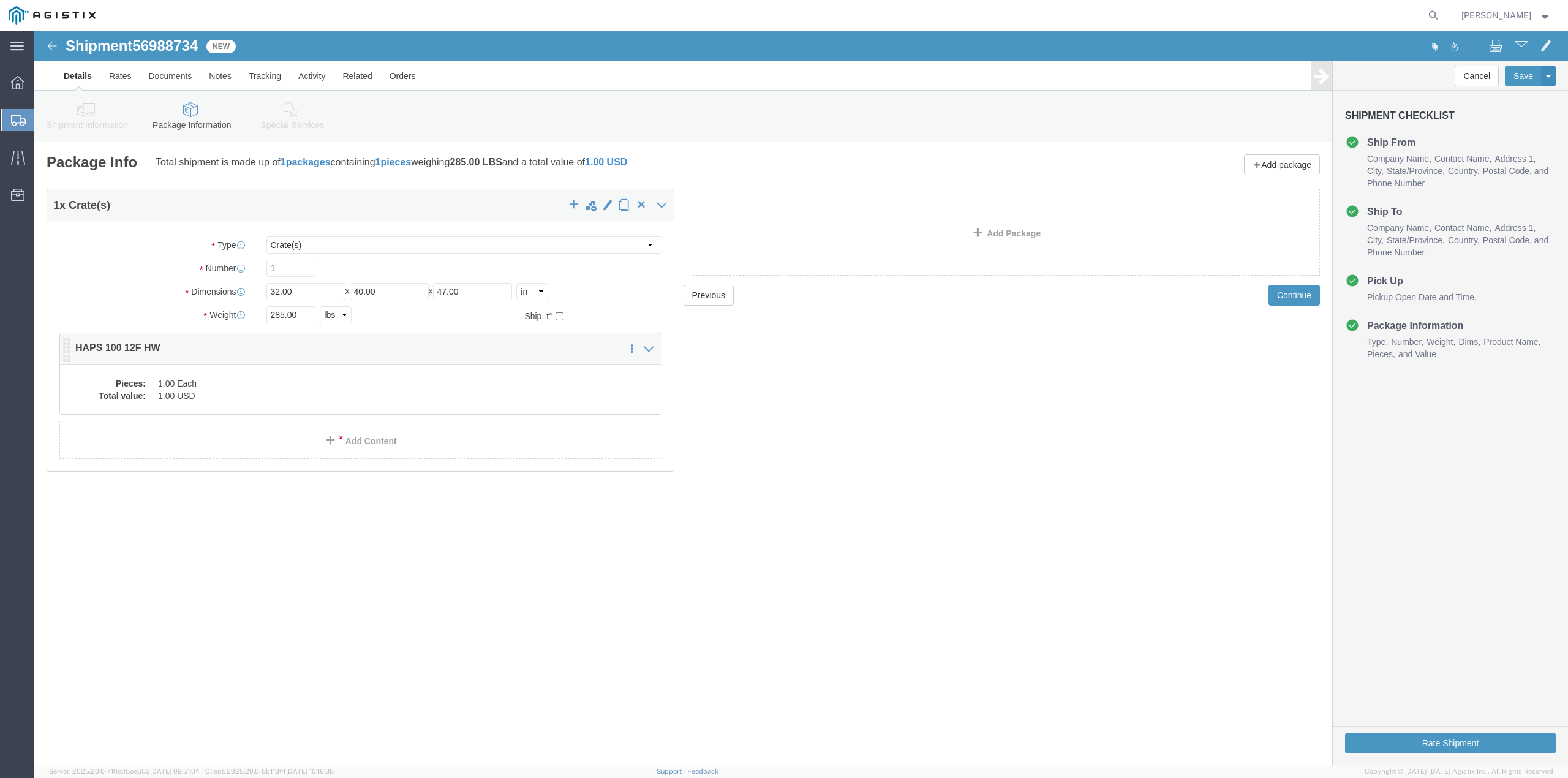
click dd "1.00 Each"
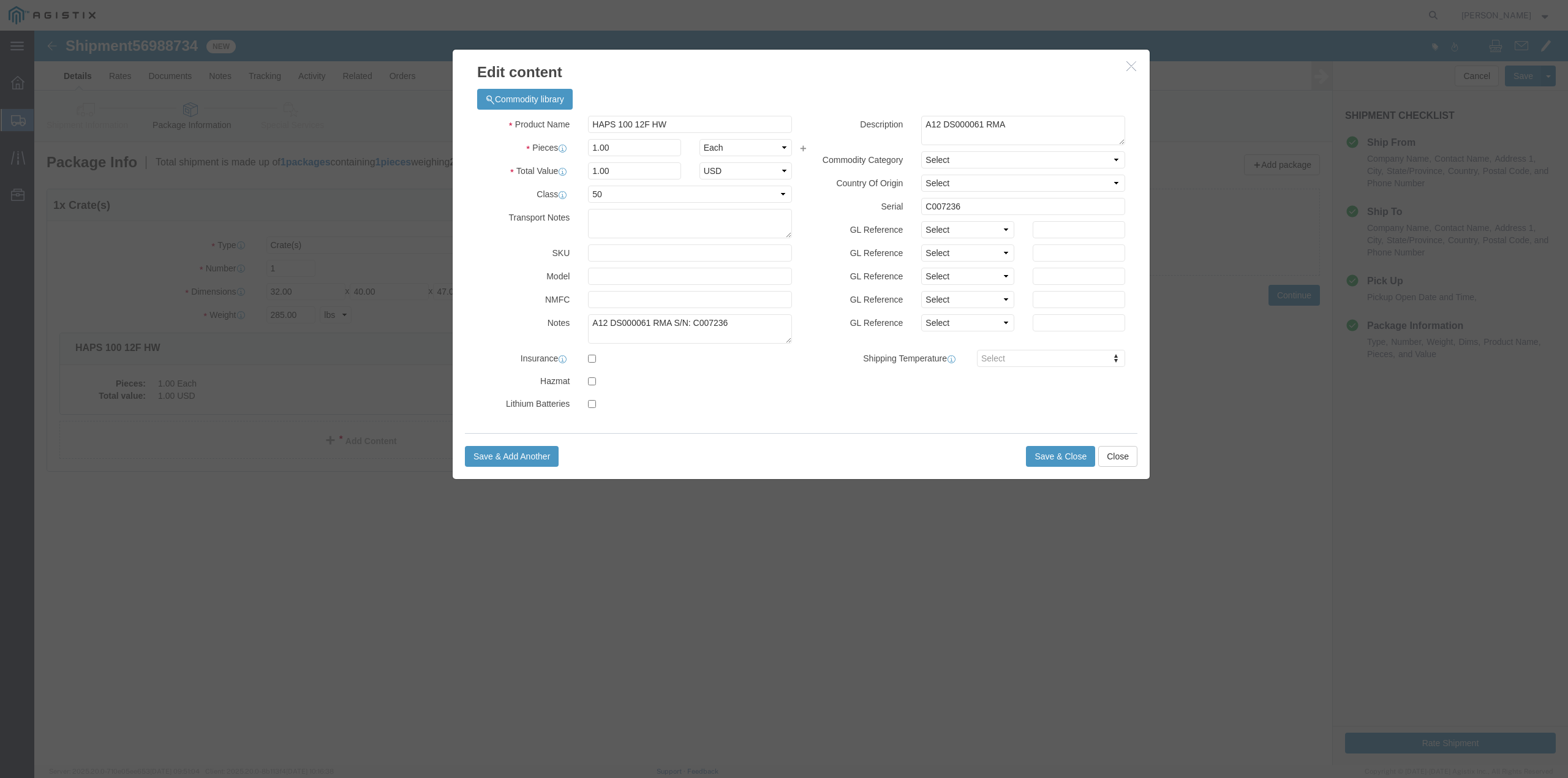
click icon "button"
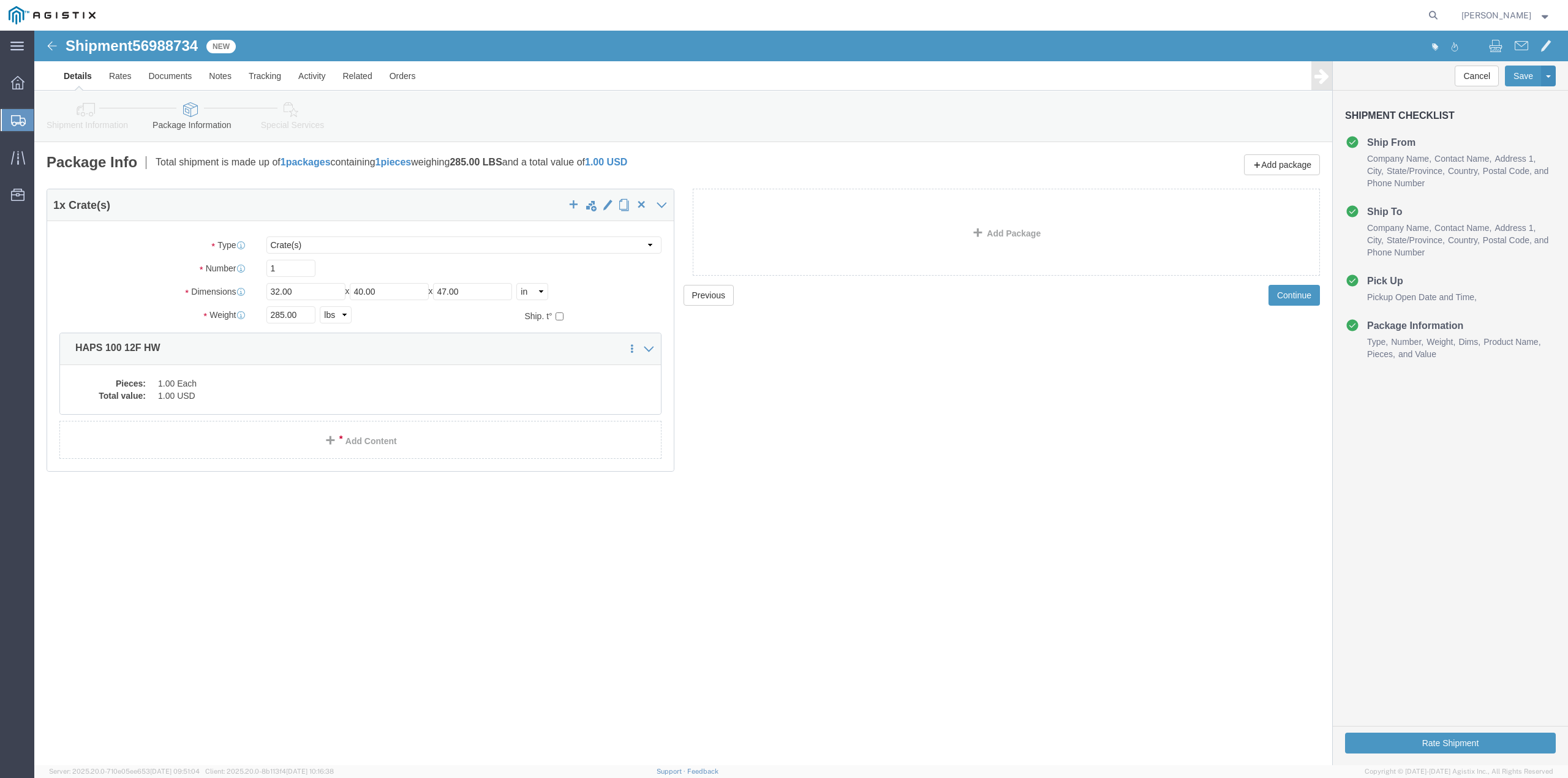
click link "Details"
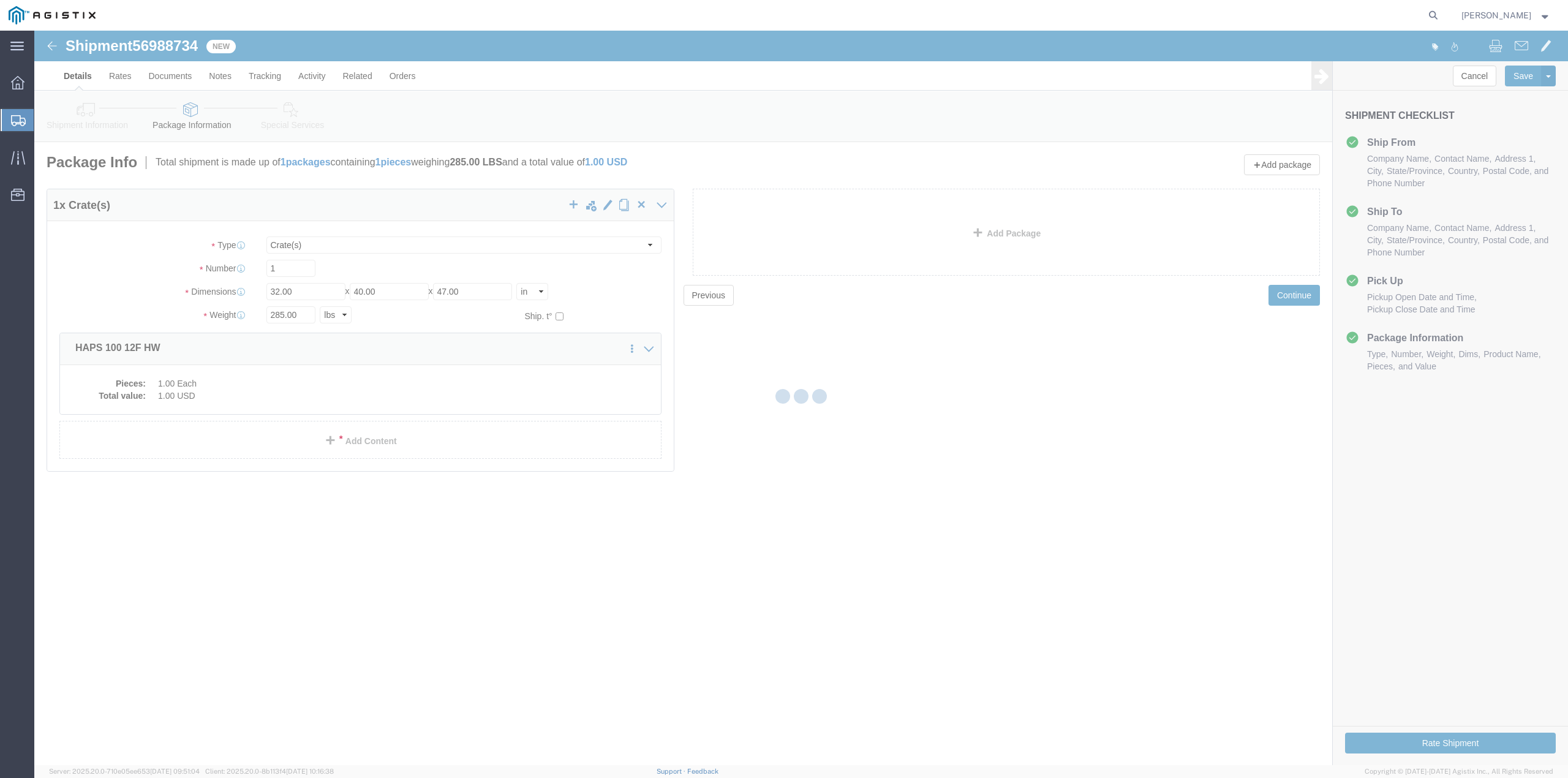
select select "65511"
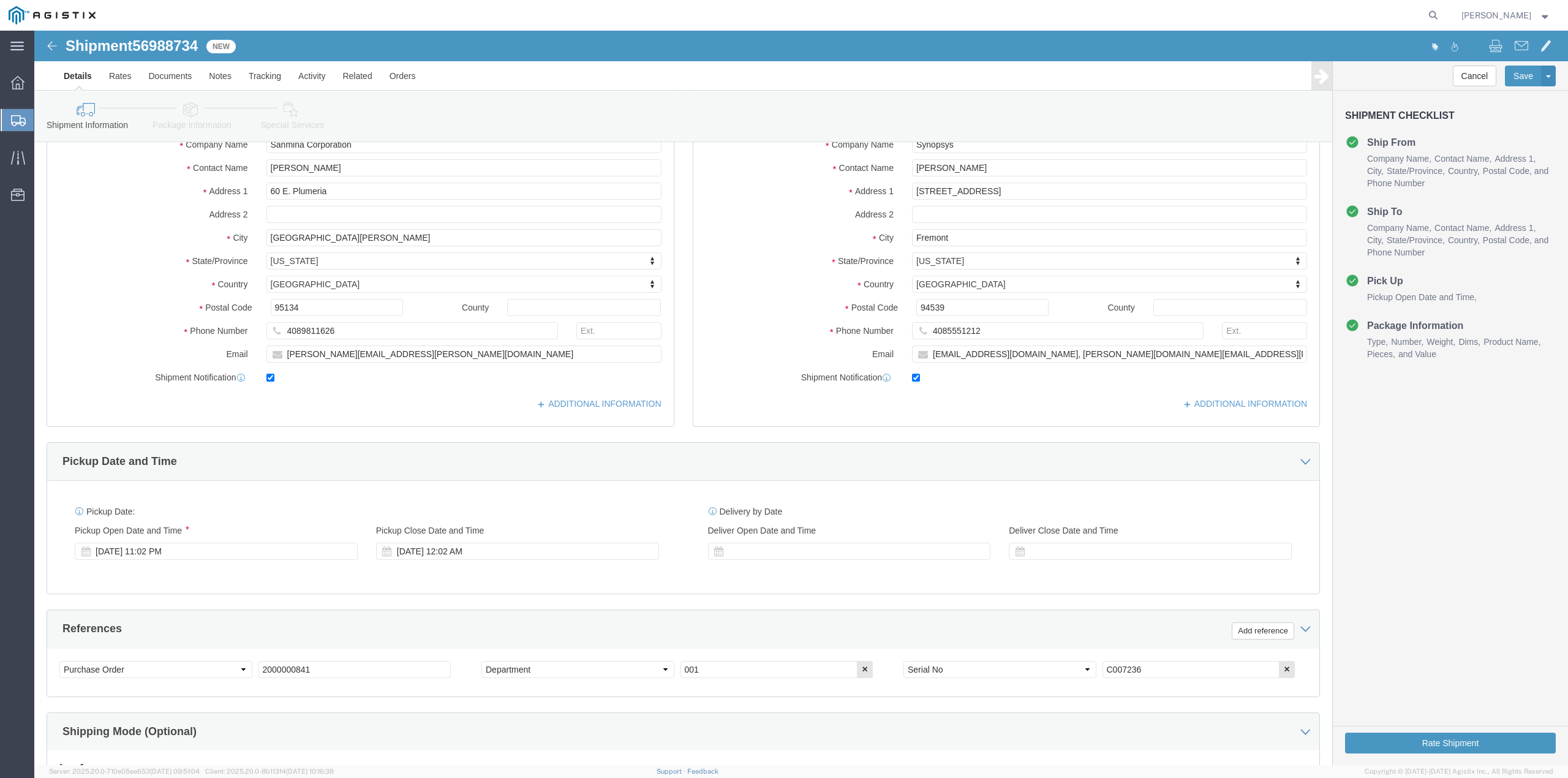
scroll to position [177, 0]
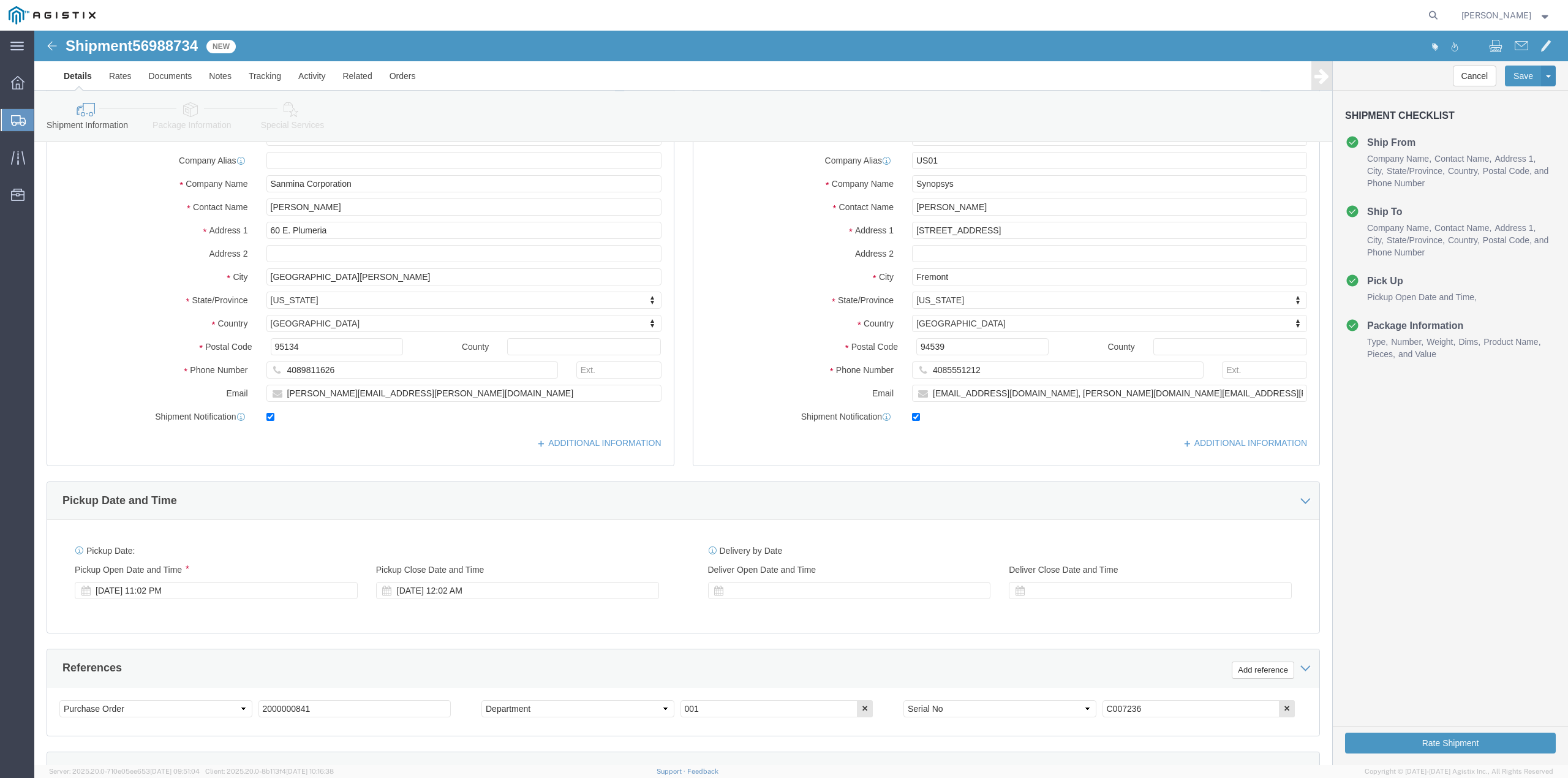
click at [44, 118] on span "Shipments" at bounding box center [39, 120] width 10 height 25
